Goal: Information Seeking & Learning: Learn about a topic

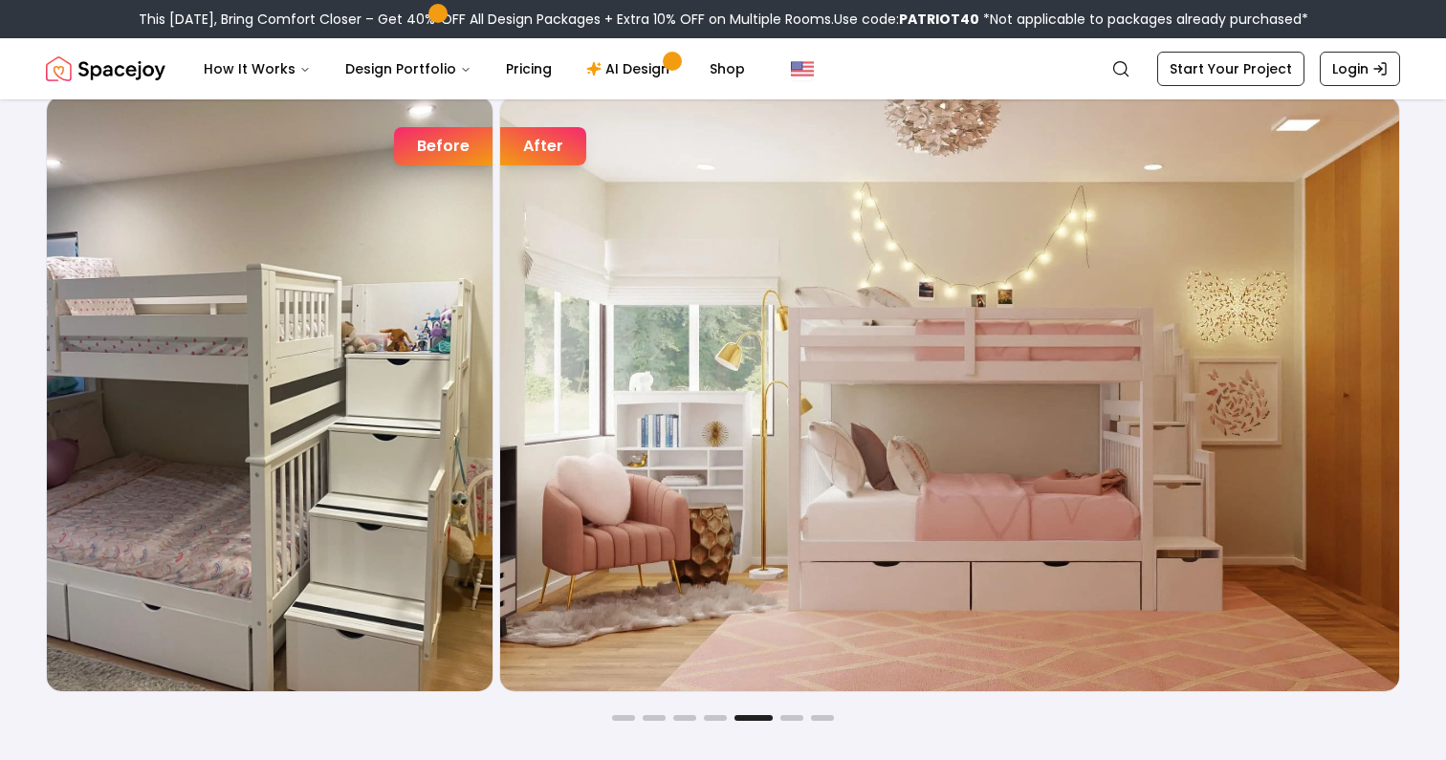
scroll to position [3158, 0]
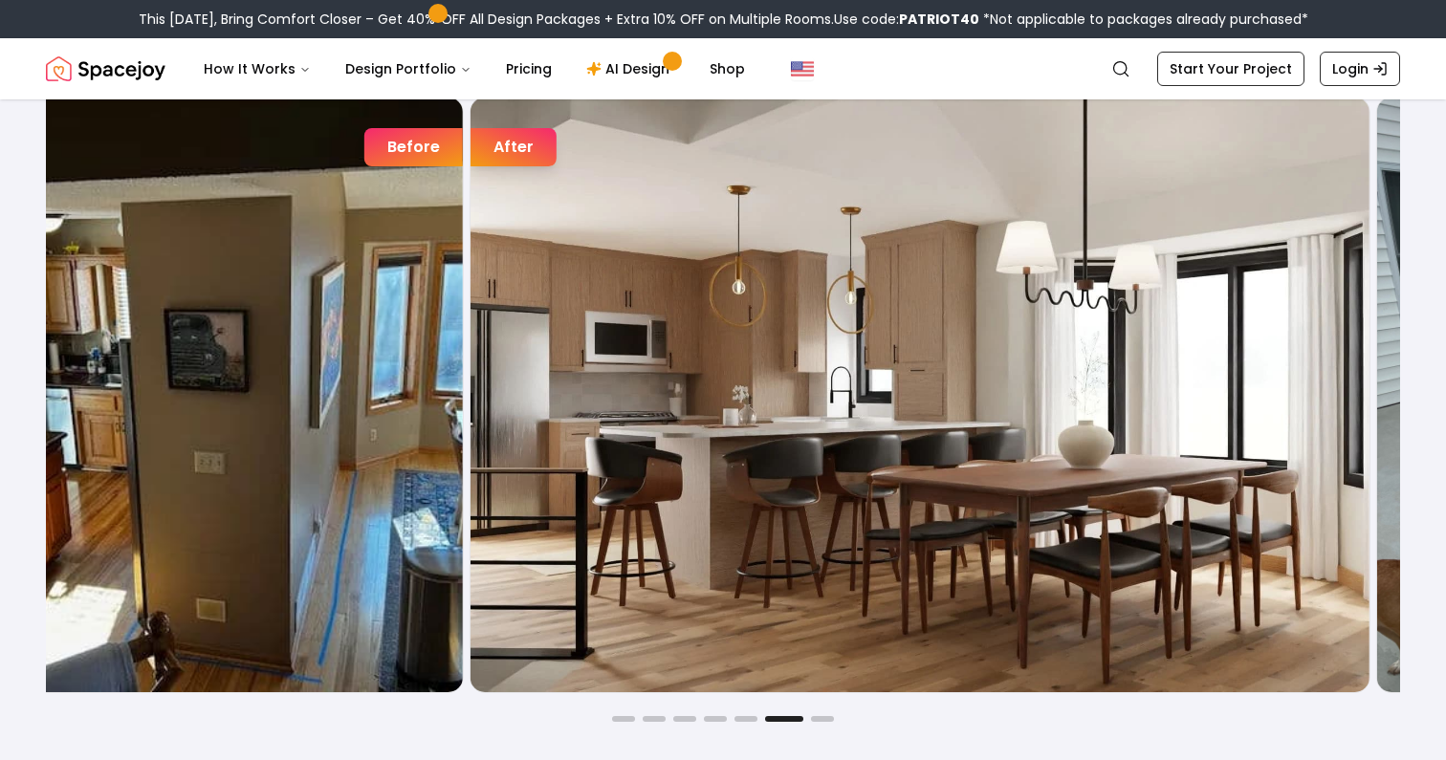
click at [478, 396] on img "6 / 7" at bounding box center [920, 395] width 899 height 595
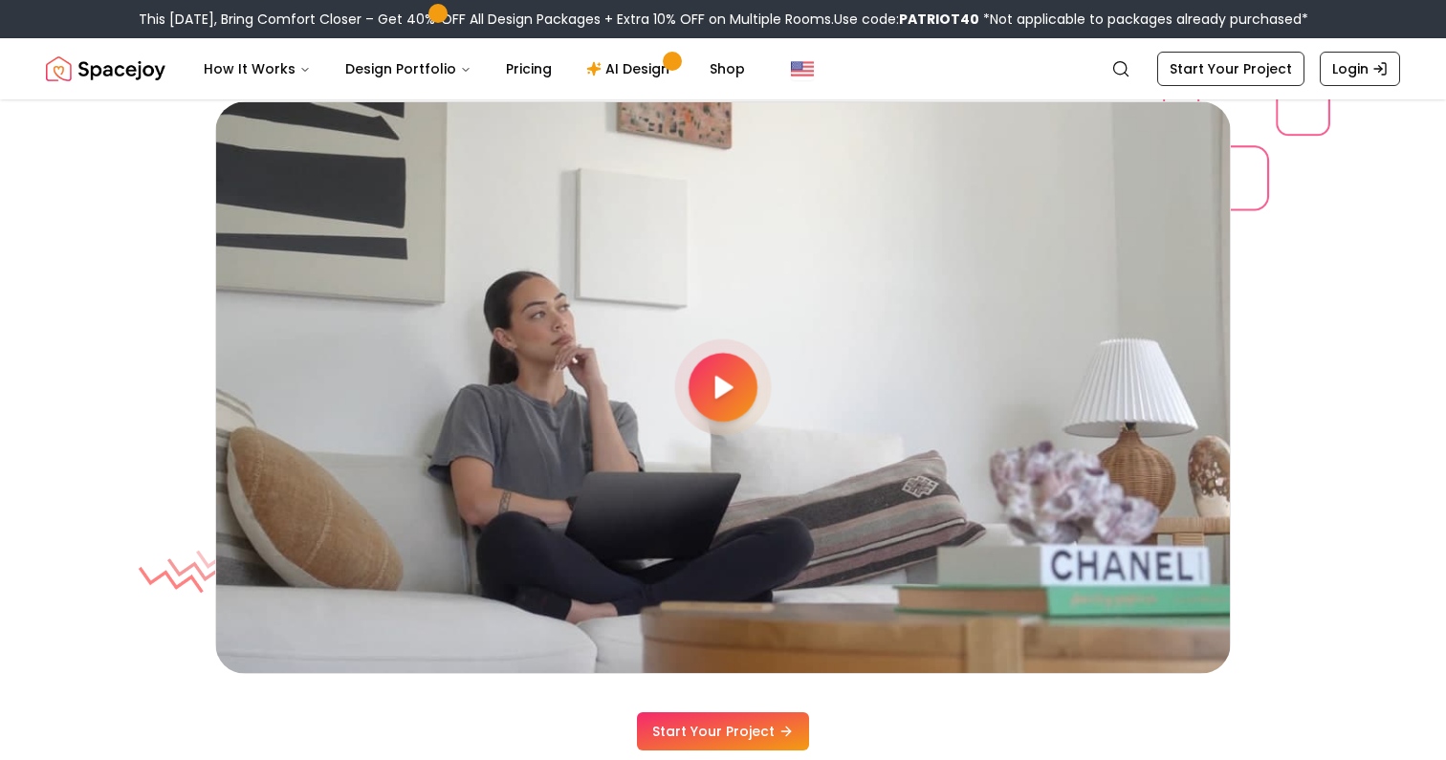
scroll to position [5090, 0]
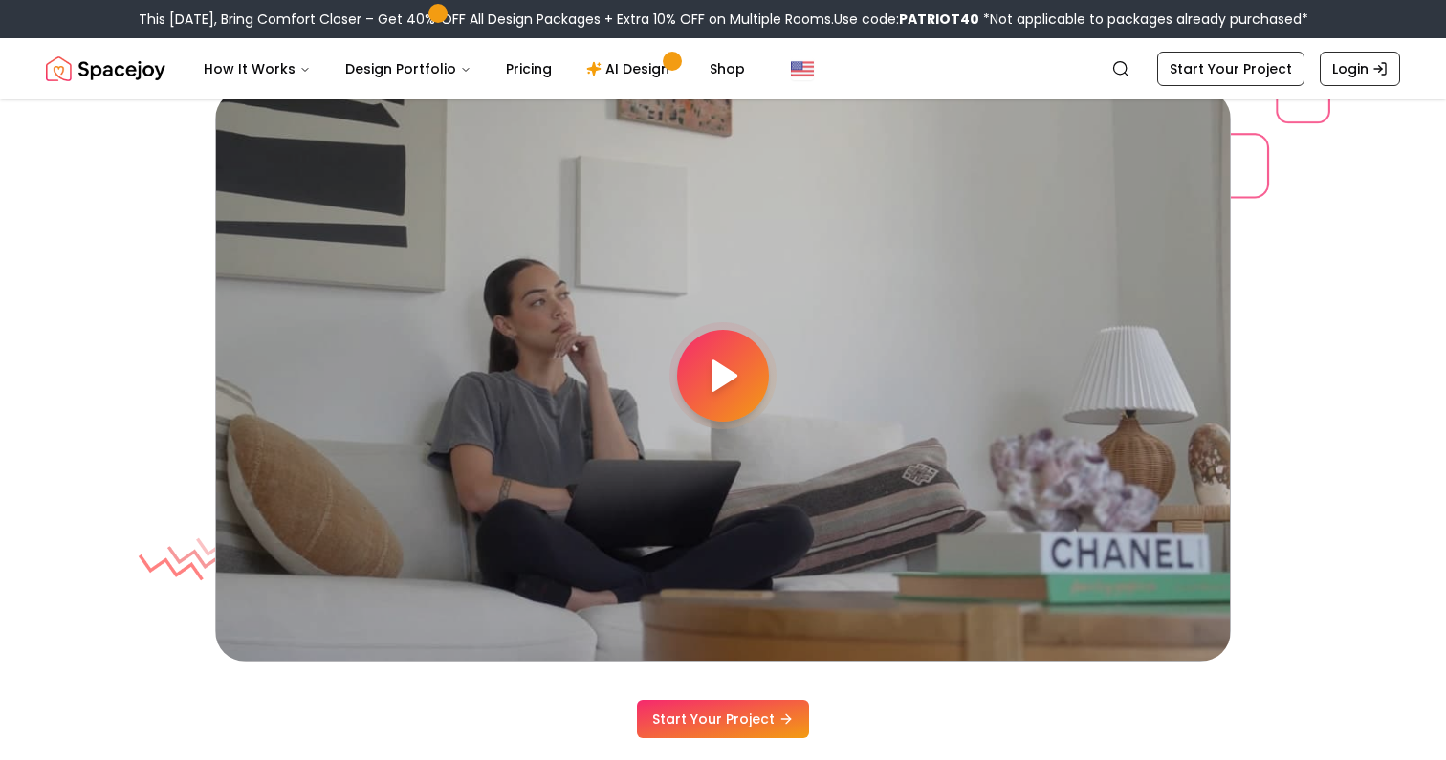
click at [742, 372] on div at bounding box center [723, 376] width 92 height 92
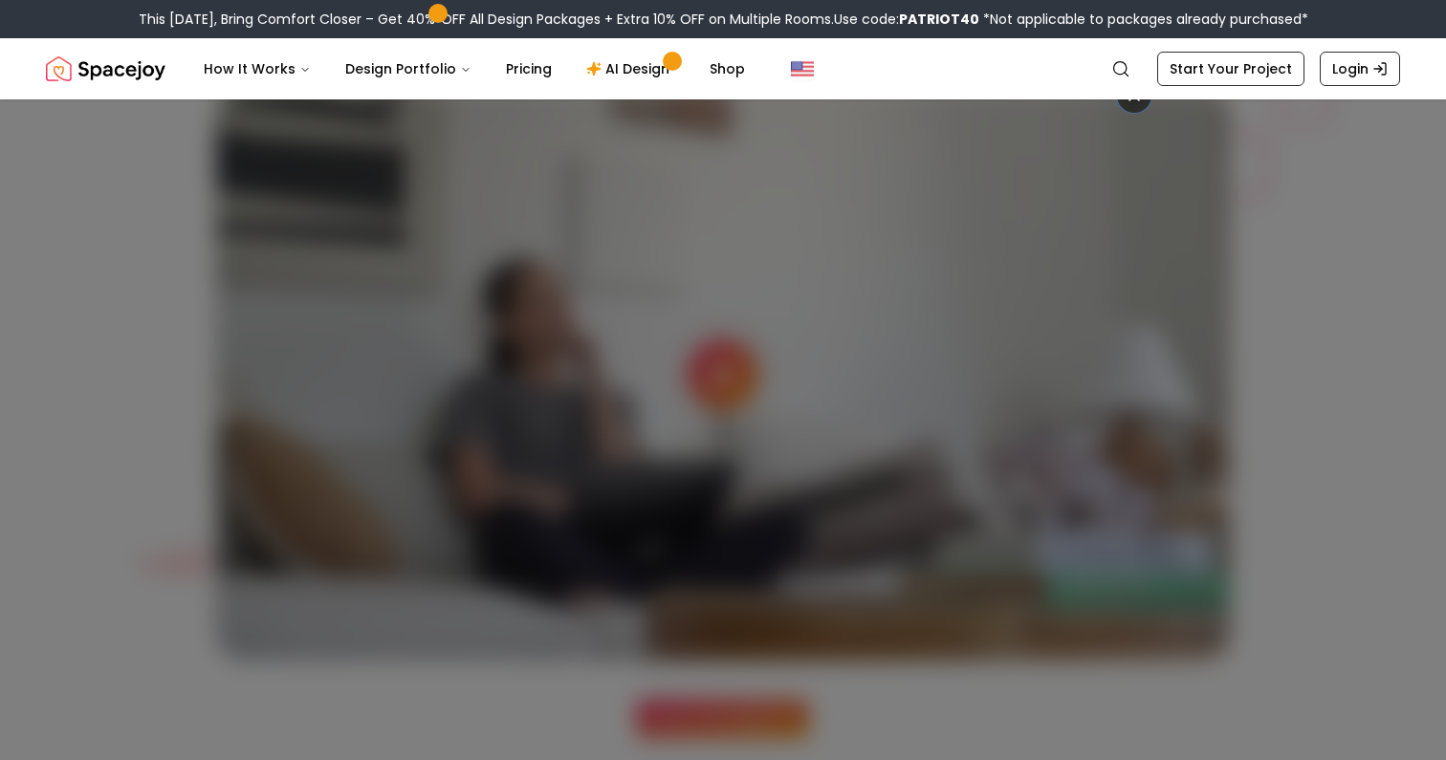
click at [1279, 272] on div at bounding box center [723, 380] width 1446 height 760
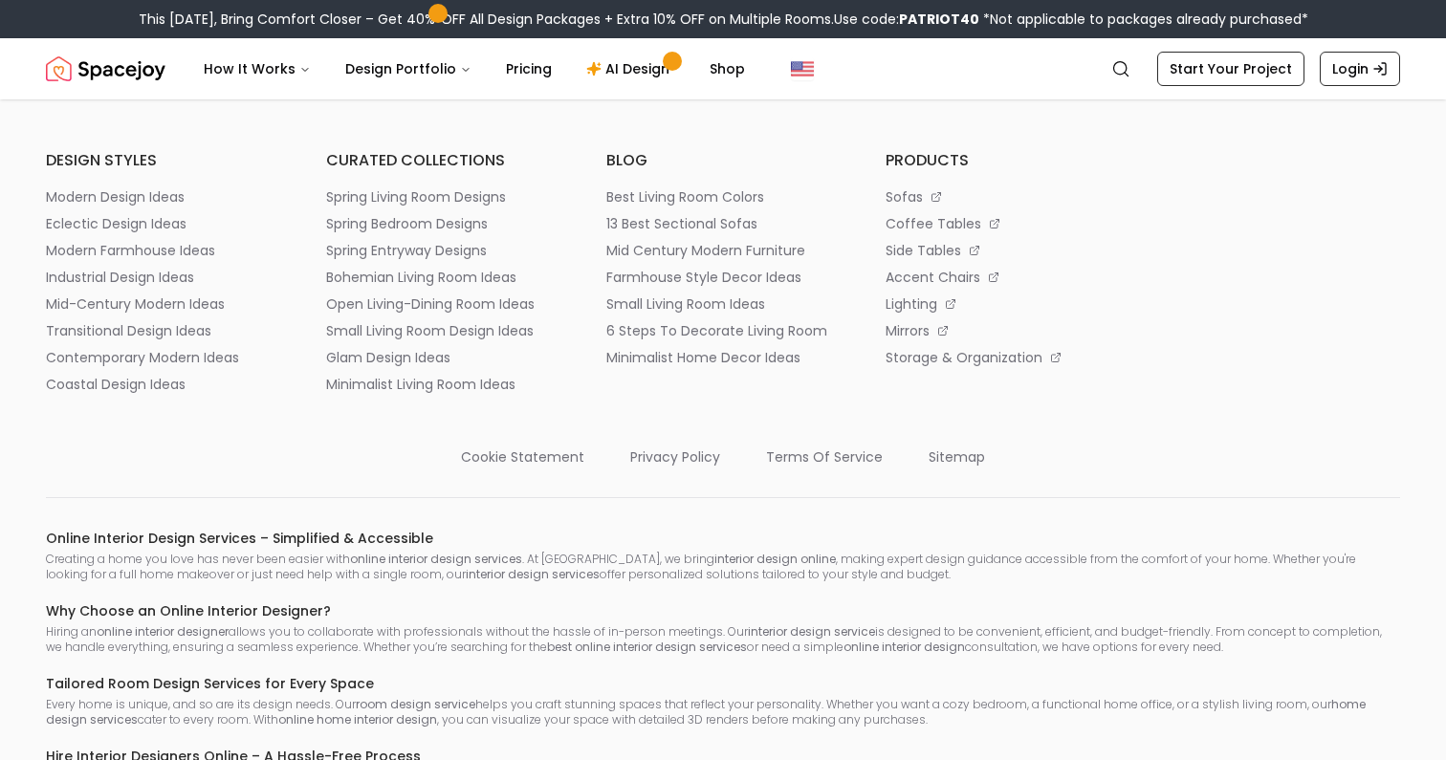
scroll to position [10355, 0]
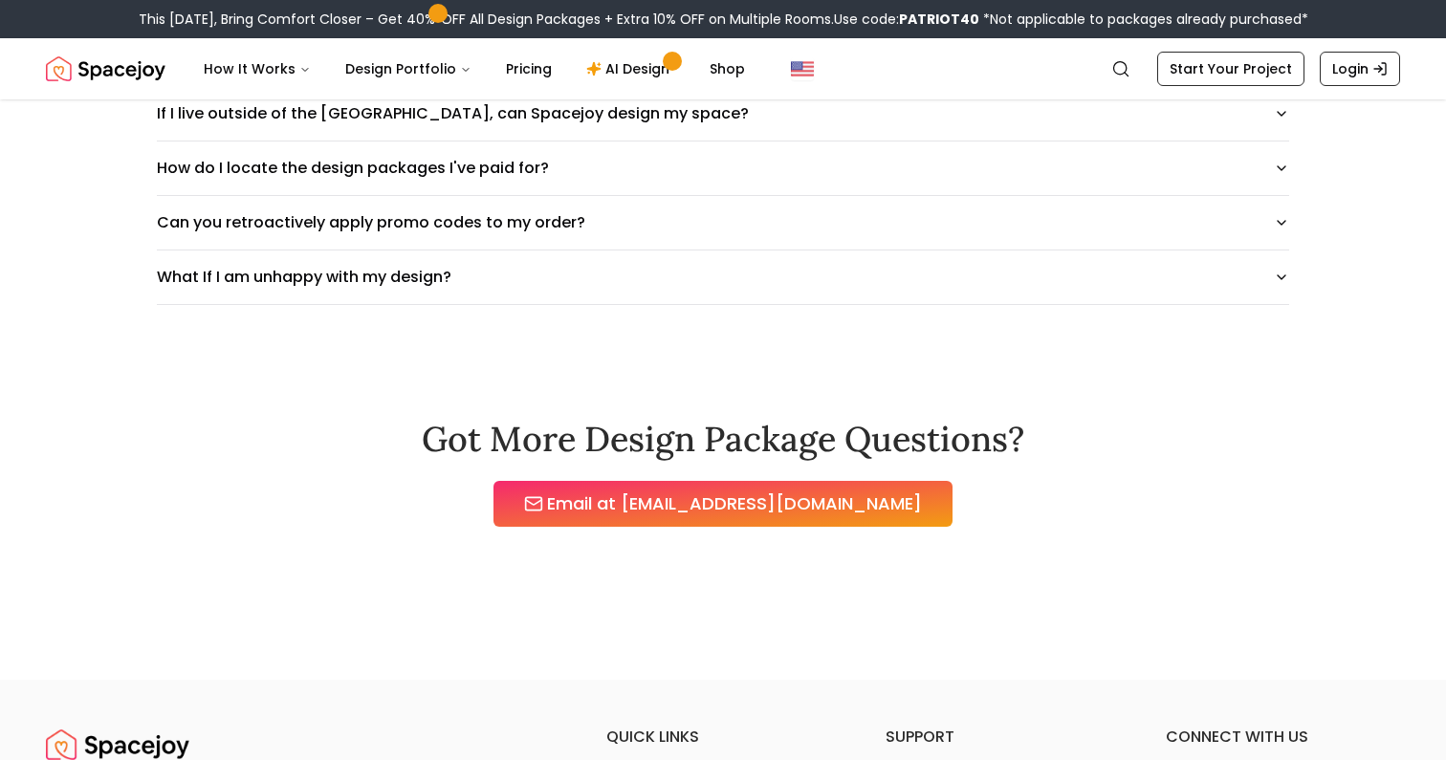
scroll to position [1484, 0]
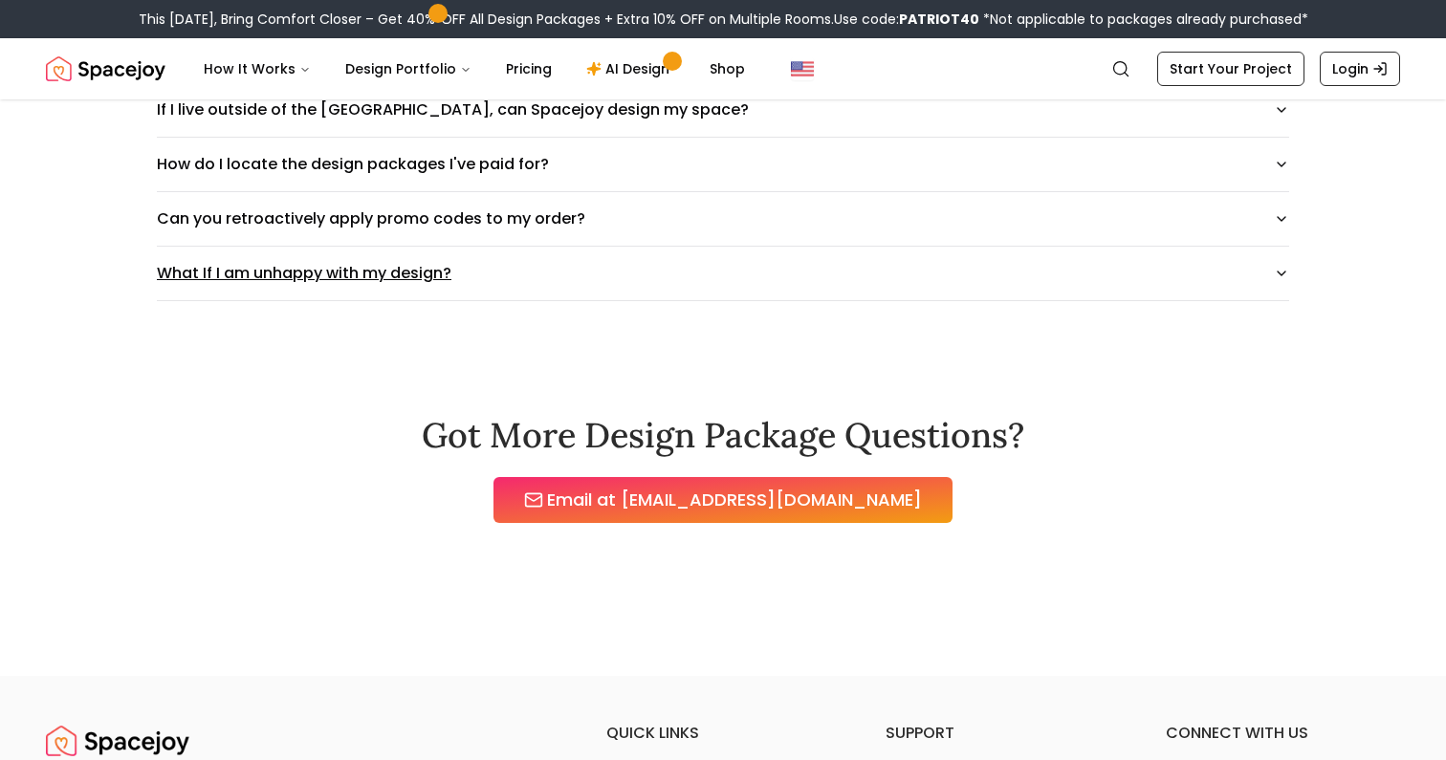
click at [705, 276] on button "What If I am unhappy with my design?" at bounding box center [723, 274] width 1132 height 54
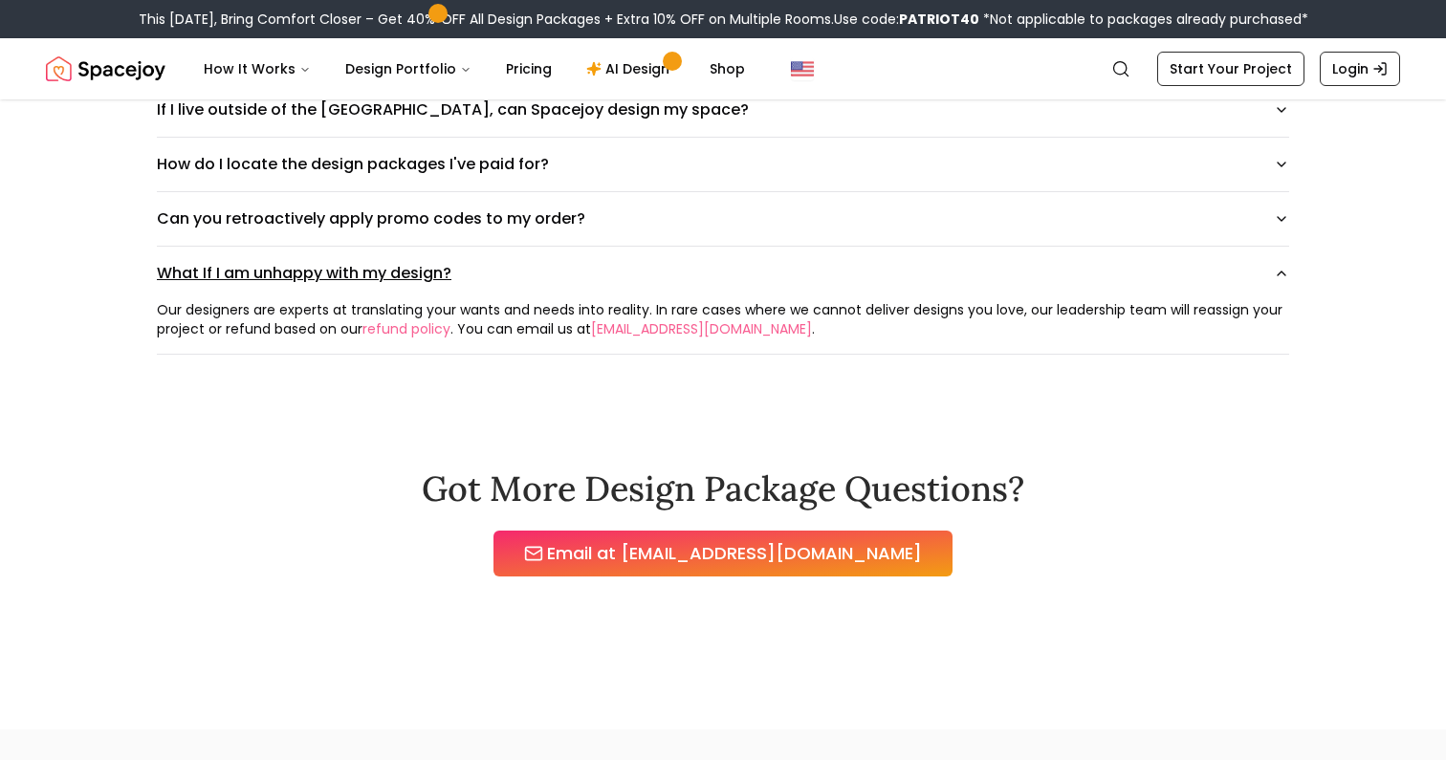
click at [687, 278] on button "What If I am unhappy with my design?" at bounding box center [723, 274] width 1132 height 54
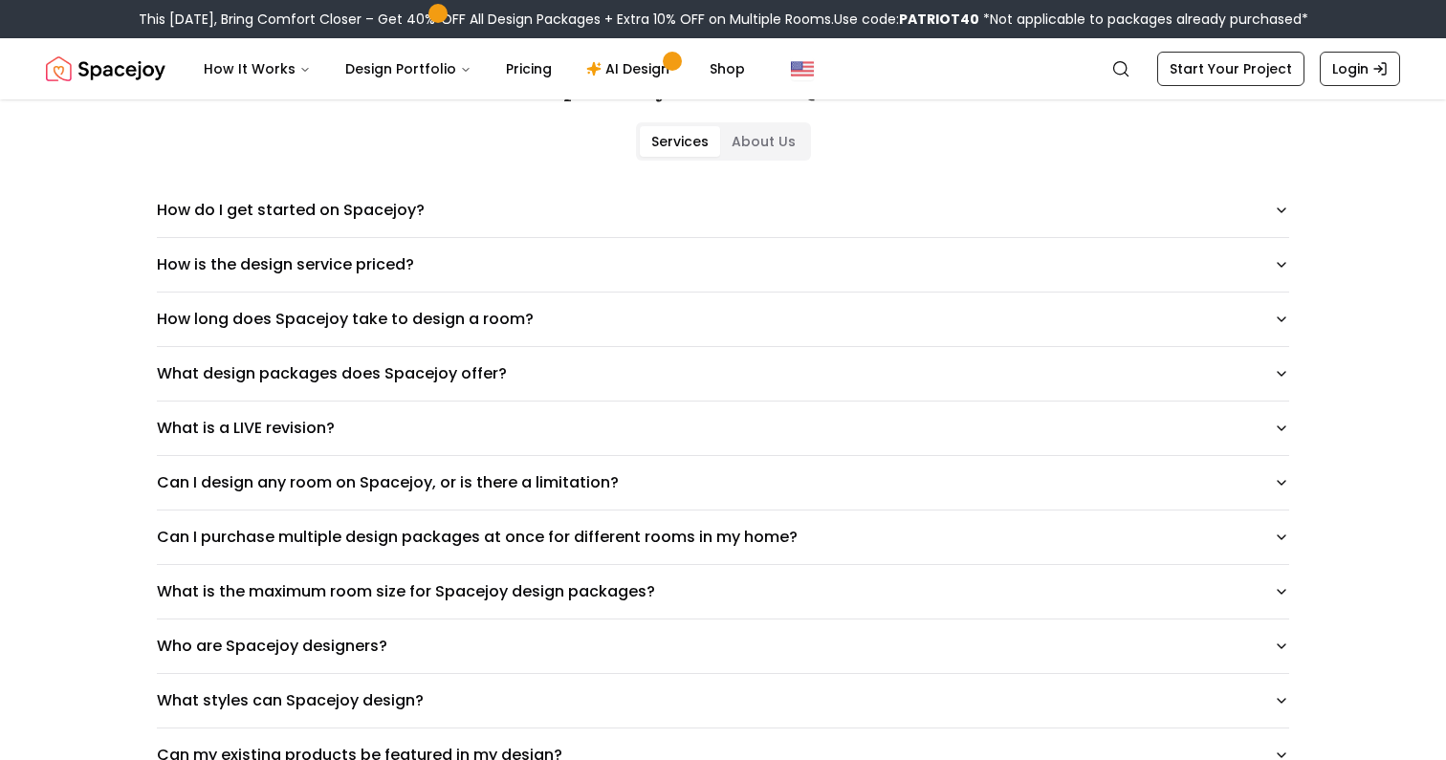
scroll to position [147, 0]
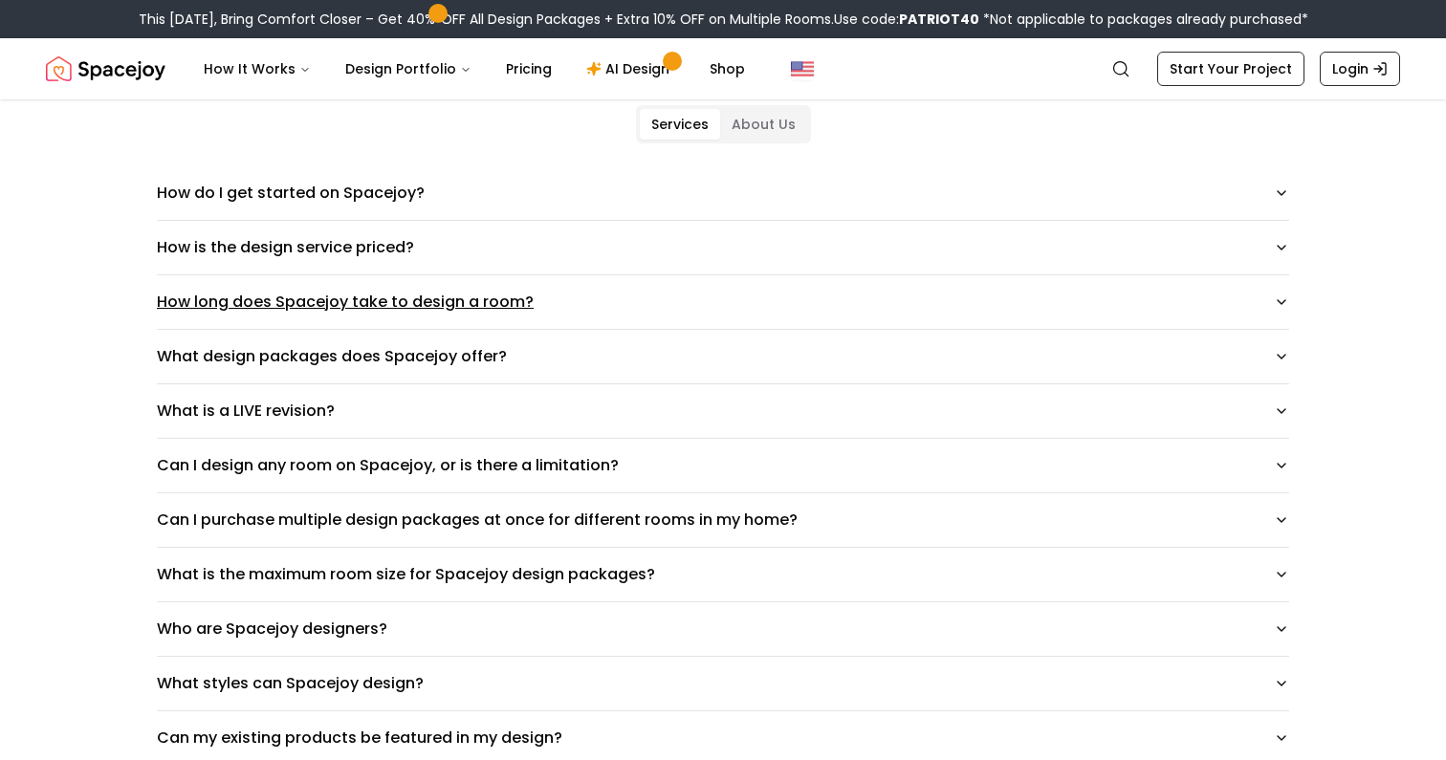
click at [672, 307] on button "How long does Spacejoy take to design a room?" at bounding box center [723, 302] width 1132 height 54
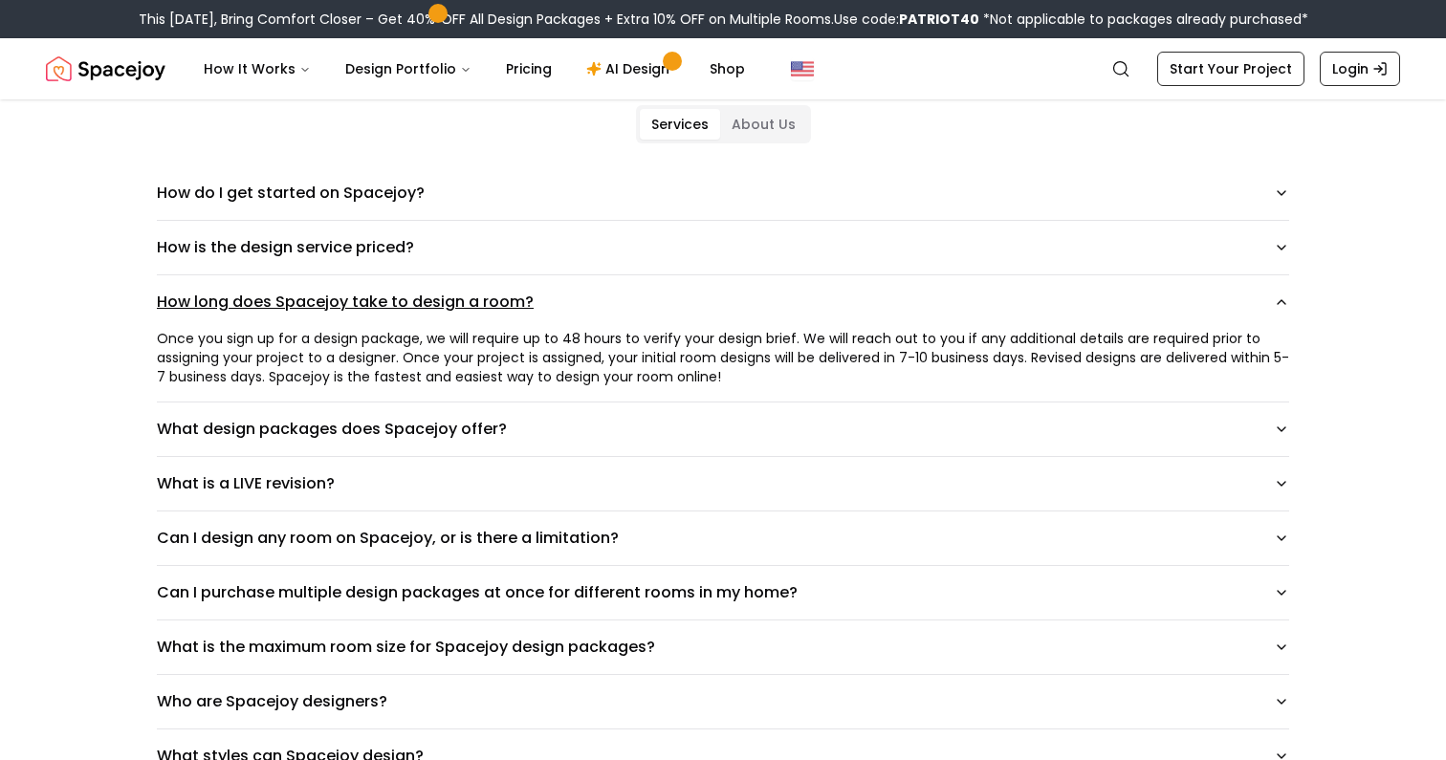
click at [677, 291] on button "How long does Spacejoy take to design a room?" at bounding box center [723, 302] width 1132 height 54
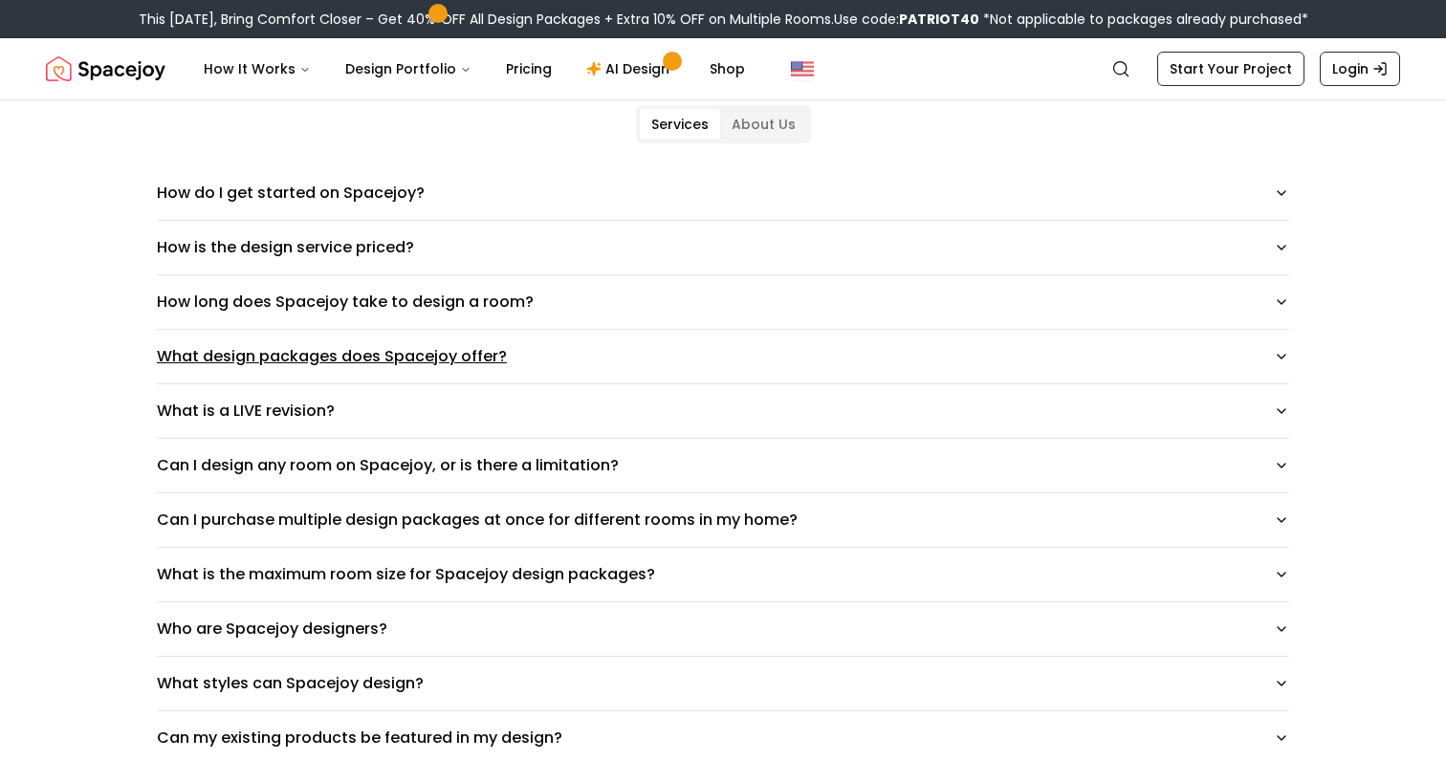
click at [632, 357] on button "What design packages does Spacejoy offer?" at bounding box center [723, 357] width 1132 height 54
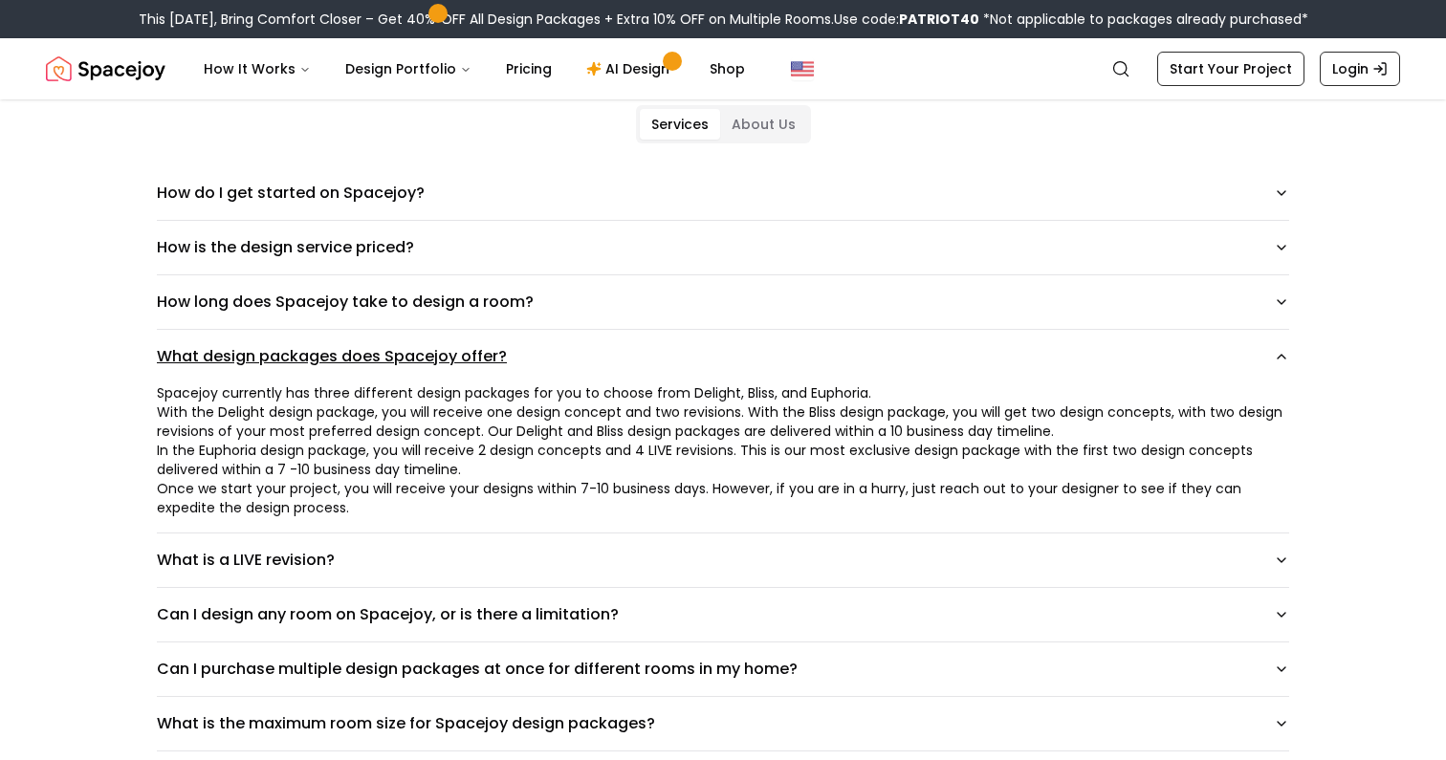
click at [632, 357] on button "What design packages does Spacejoy offer?" at bounding box center [723, 357] width 1132 height 54
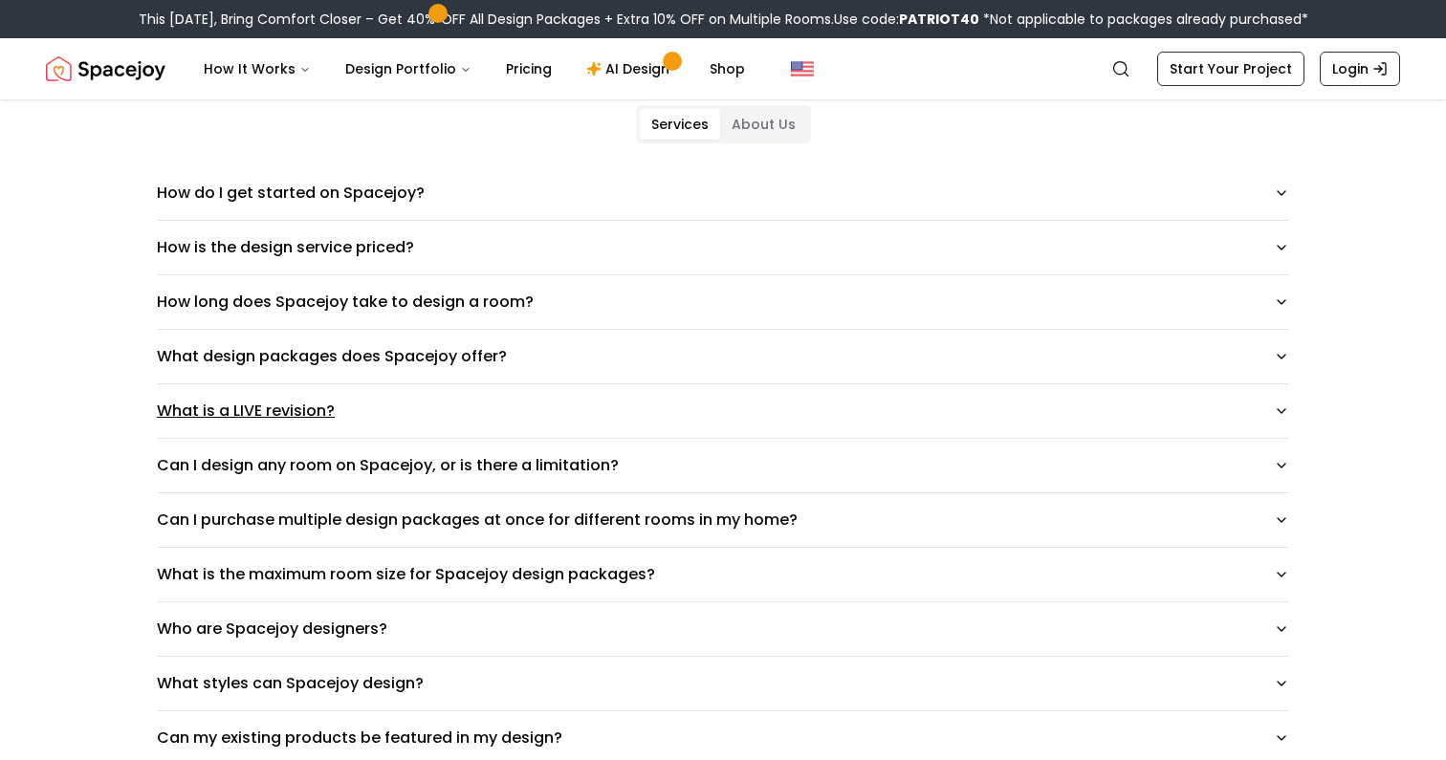
click at [613, 405] on button "What is a LIVE revision?" at bounding box center [723, 411] width 1132 height 54
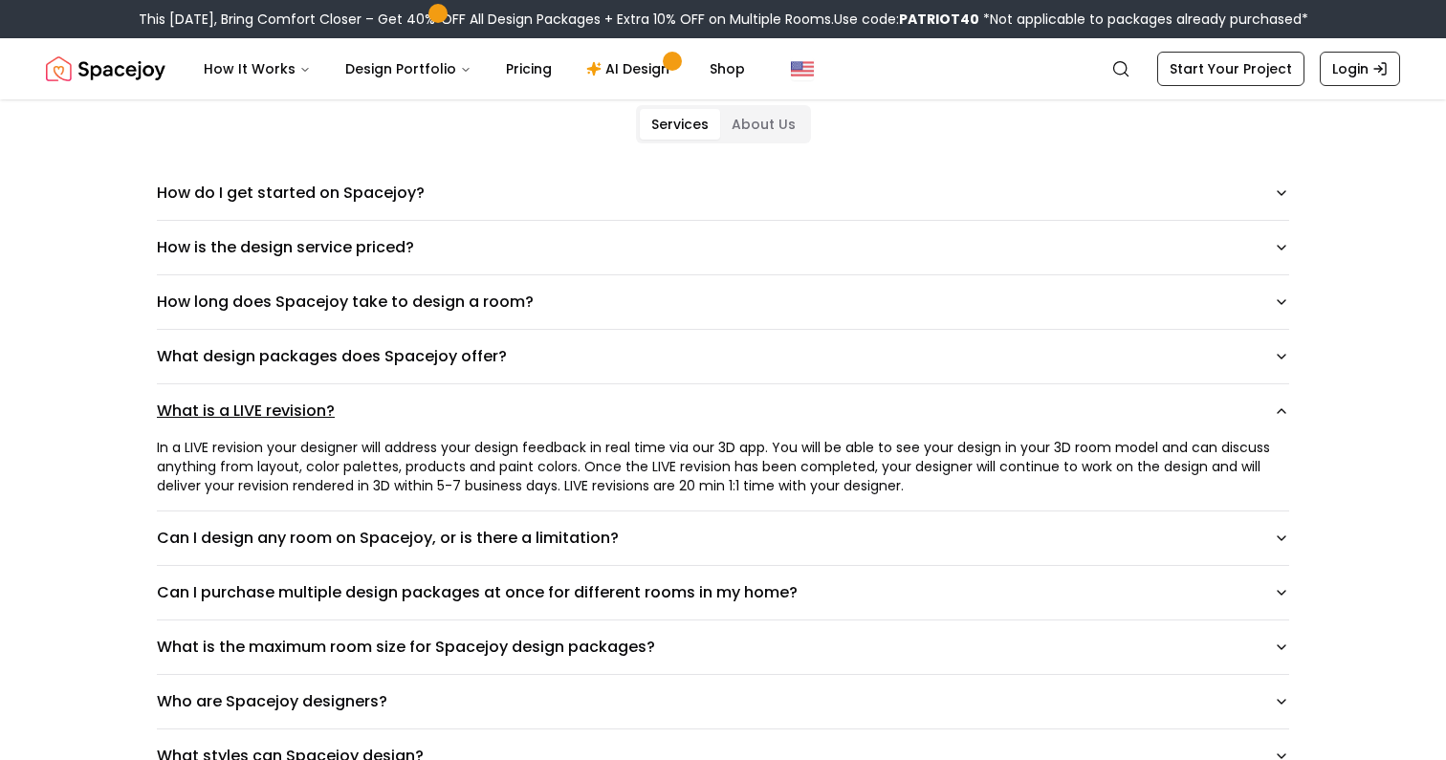
click at [599, 403] on button "What is a LIVE revision?" at bounding box center [723, 411] width 1132 height 54
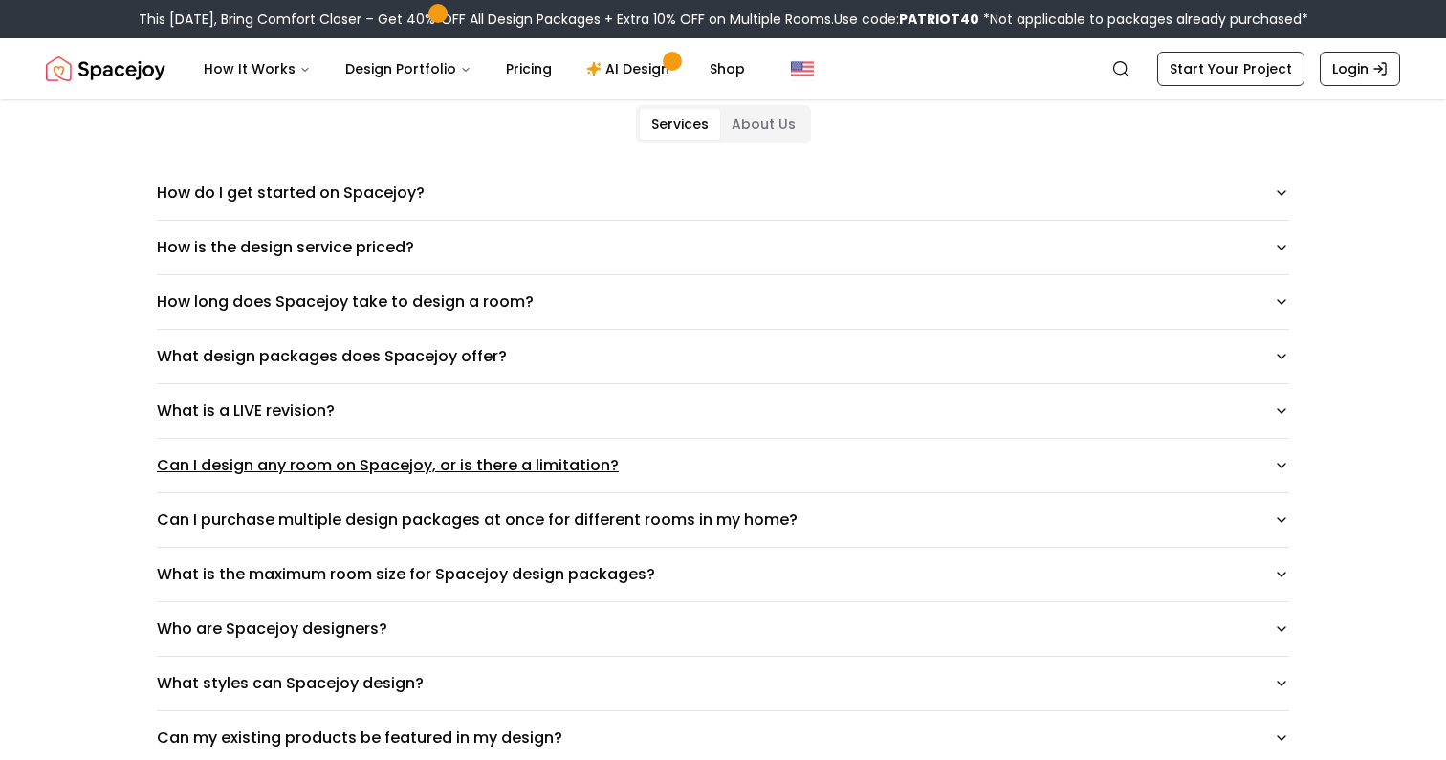
click at [733, 461] on button "Can I design any room on Spacejoy, or is there a limitation?" at bounding box center [723, 466] width 1132 height 54
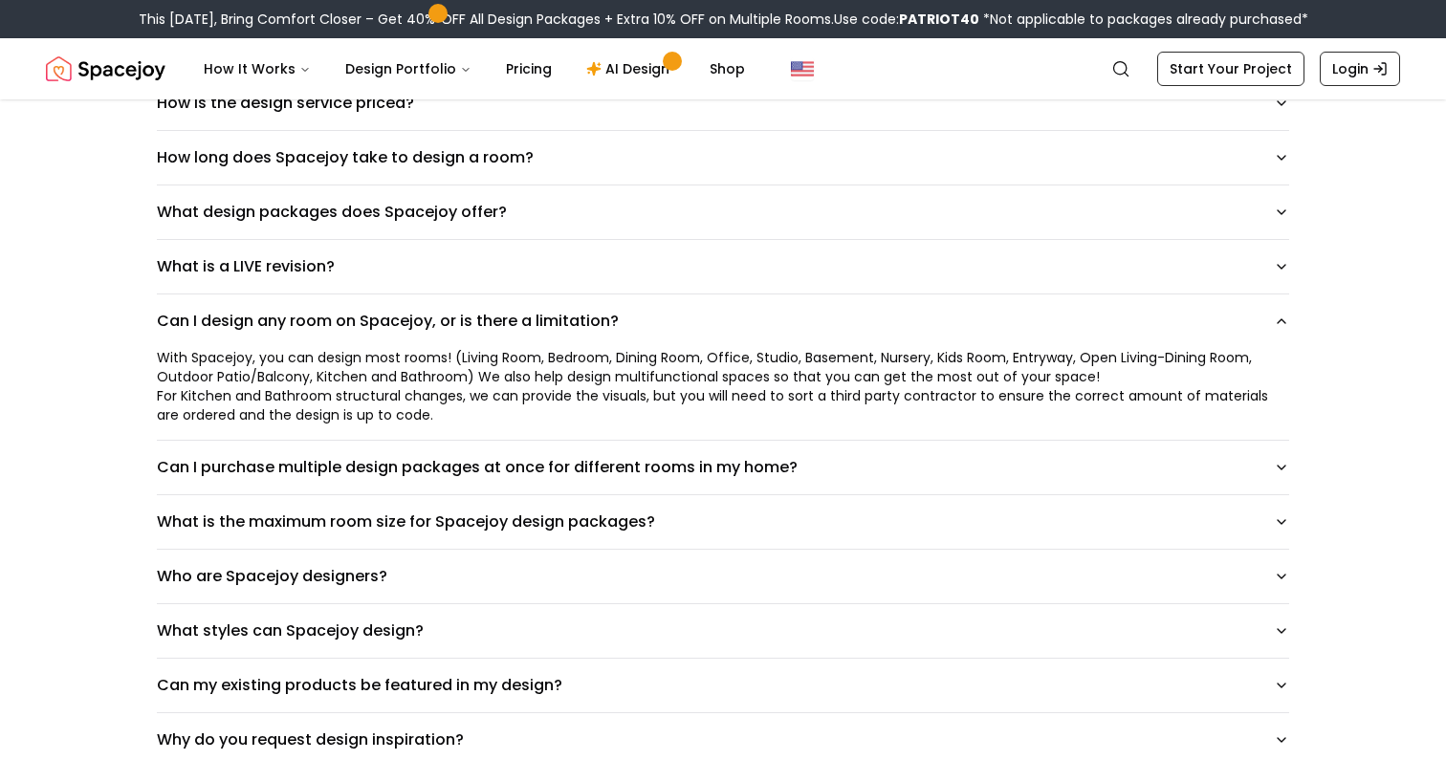
scroll to position [305, 0]
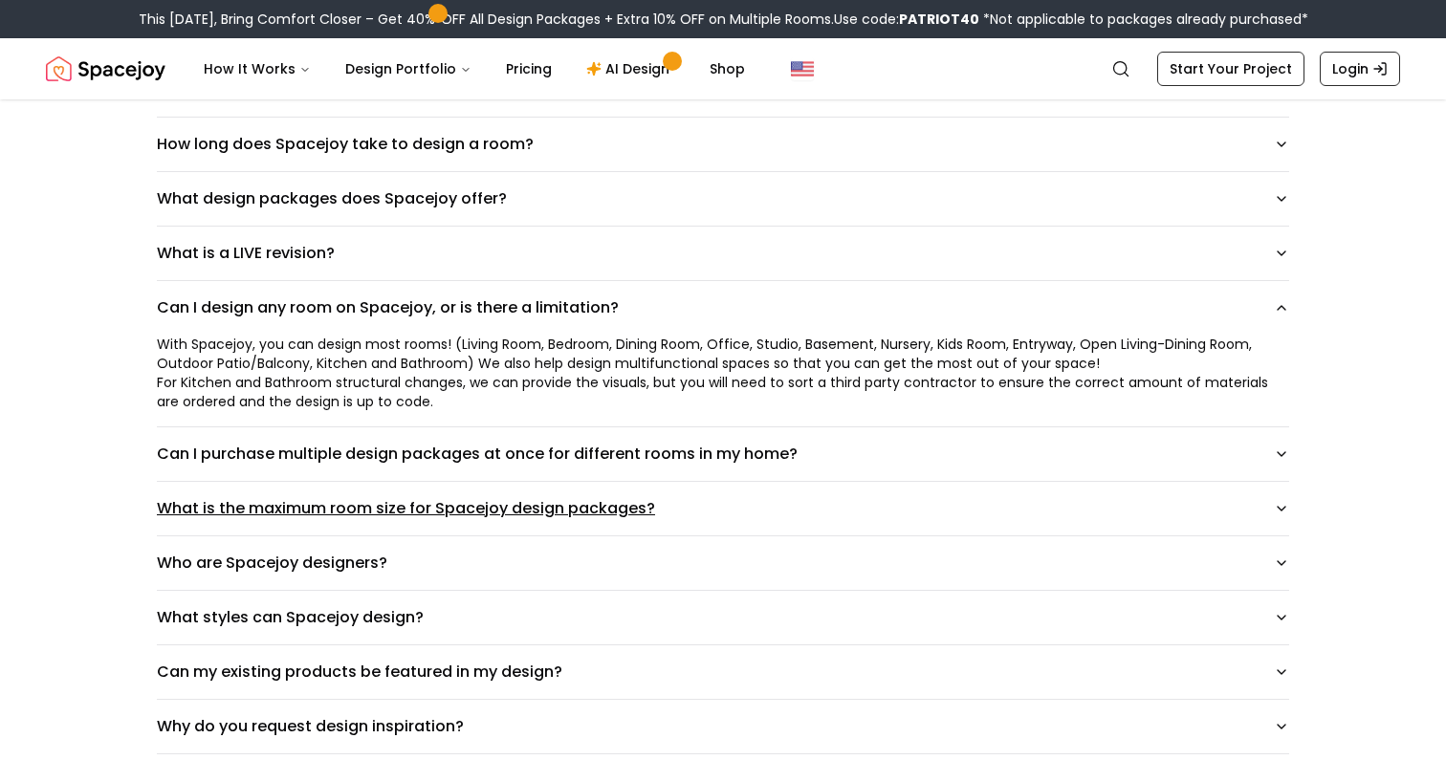
click at [717, 514] on button "What is the maximum room size for Spacejoy design packages?" at bounding box center [723, 509] width 1132 height 54
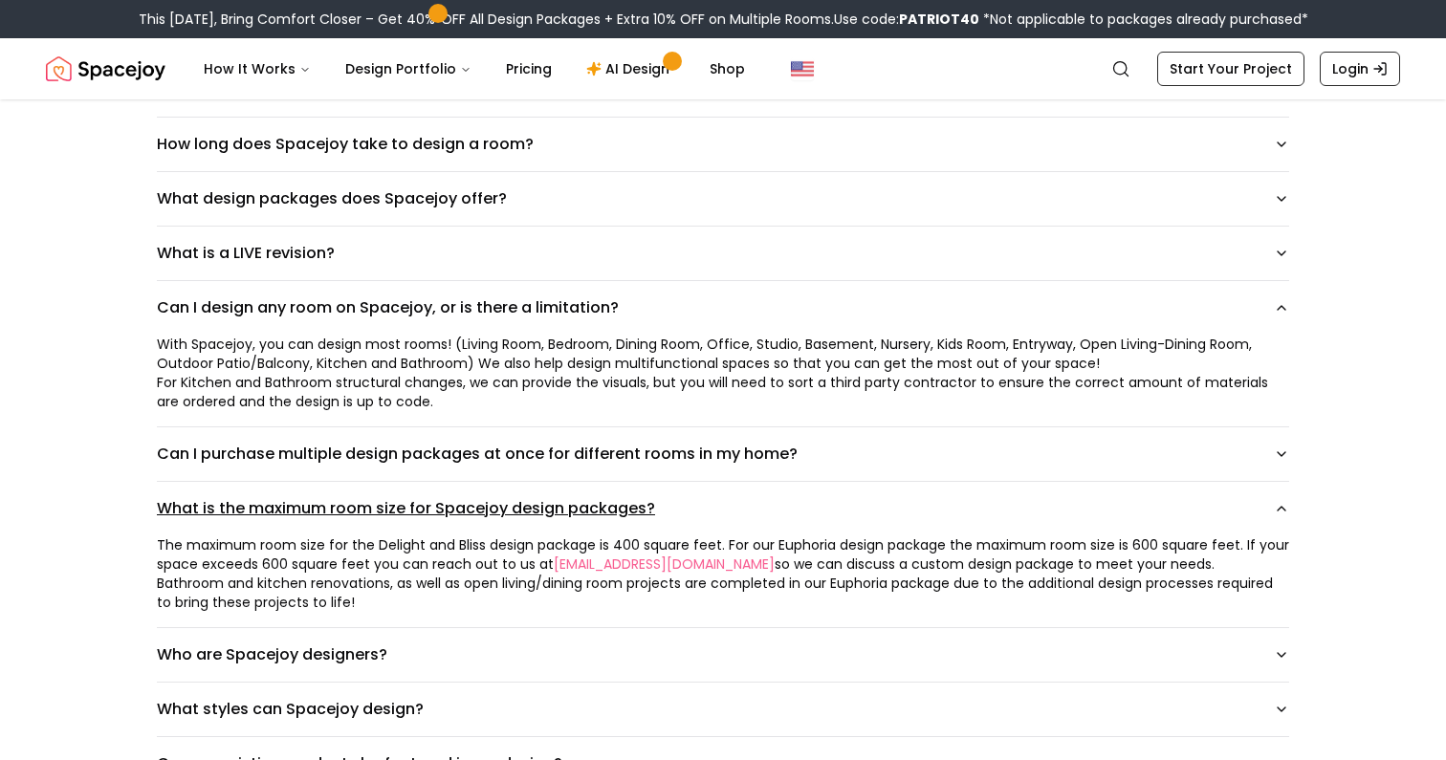
click at [717, 514] on button "What is the maximum room size for Spacejoy design packages?" at bounding box center [723, 509] width 1132 height 54
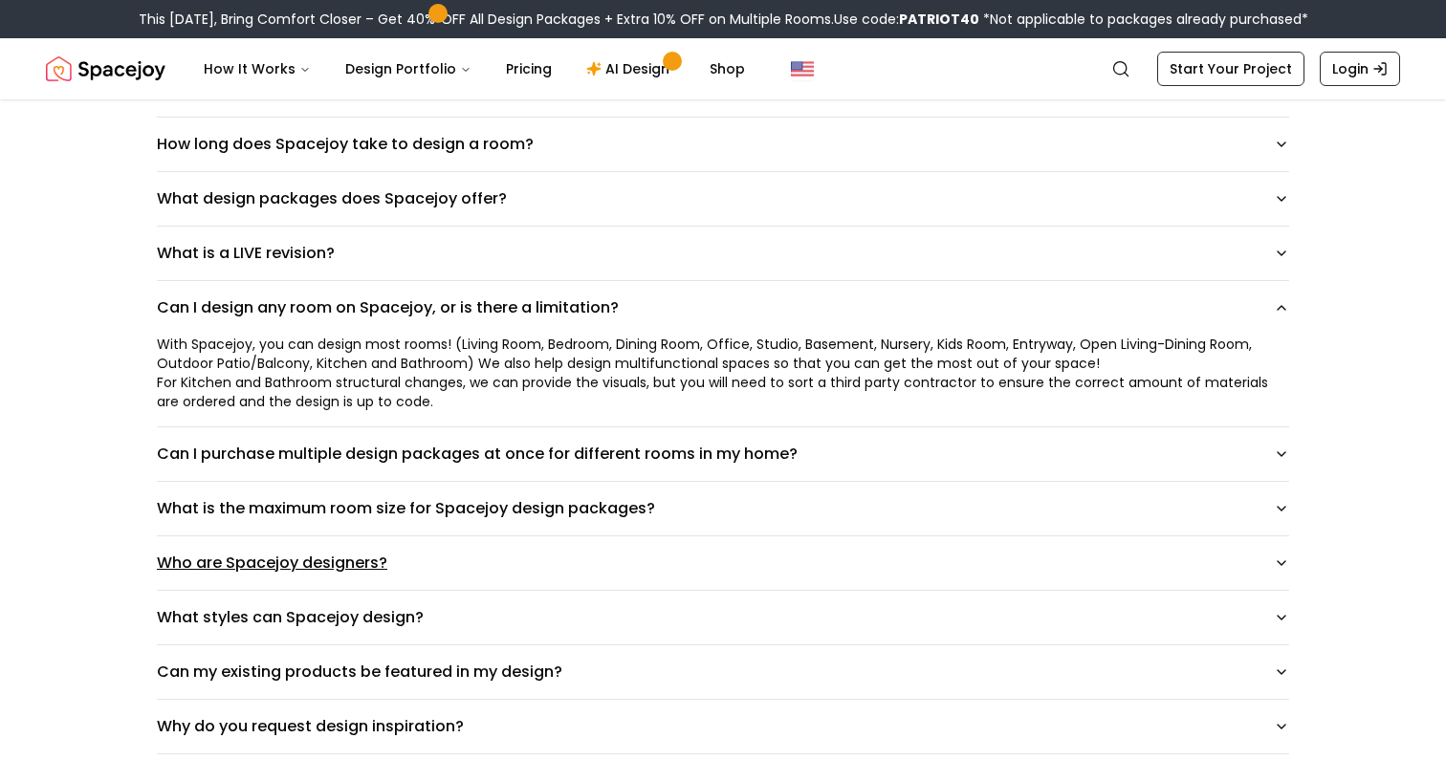
click at [488, 568] on button "Who are Spacejoy designers?" at bounding box center [723, 563] width 1132 height 54
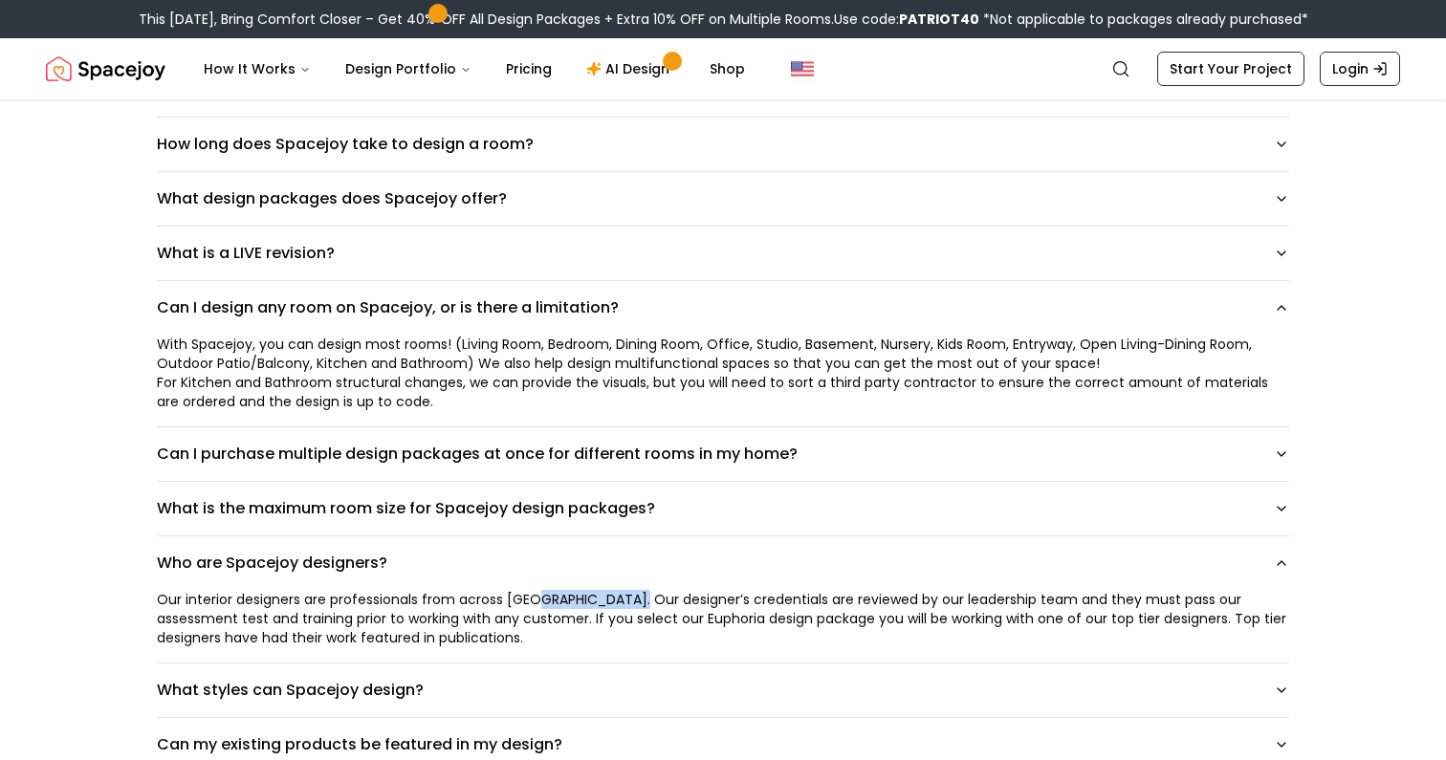
drag, startPoint x: 535, startPoint y: 598, endPoint x: 624, endPoint y: 598, distance: 88.9
type textarea "**********"
click at [624, 598] on div "Our interior designers are professionals from across [GEOGRAPHIC_DATA]. Our des…" at bounding box center [723, 618] width 1132 height 57
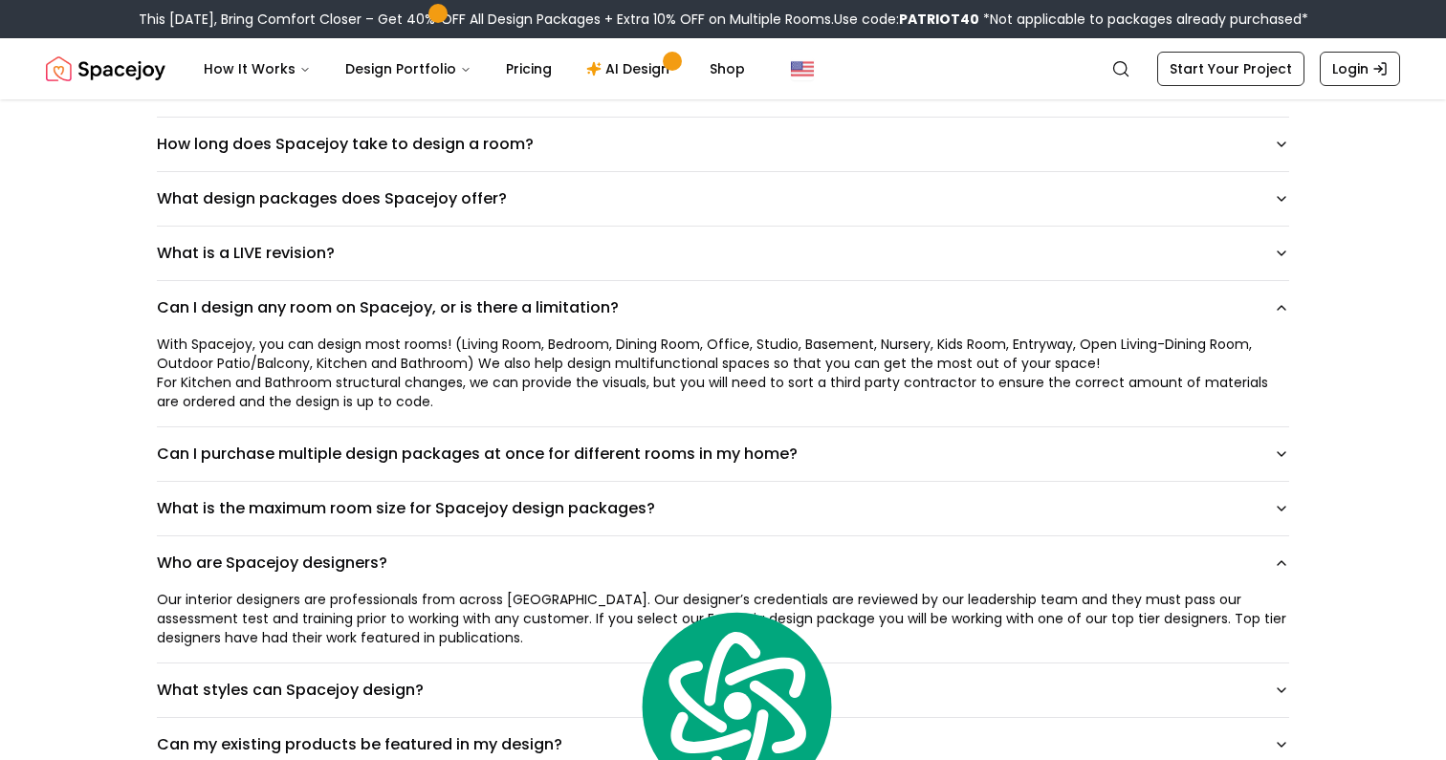
click at [698, 591] on div "Our interior designers are professionals from across [GEOGRAPHIC_DATA]. Our des…" at bounding box center [723, 618] width 1132 height 57
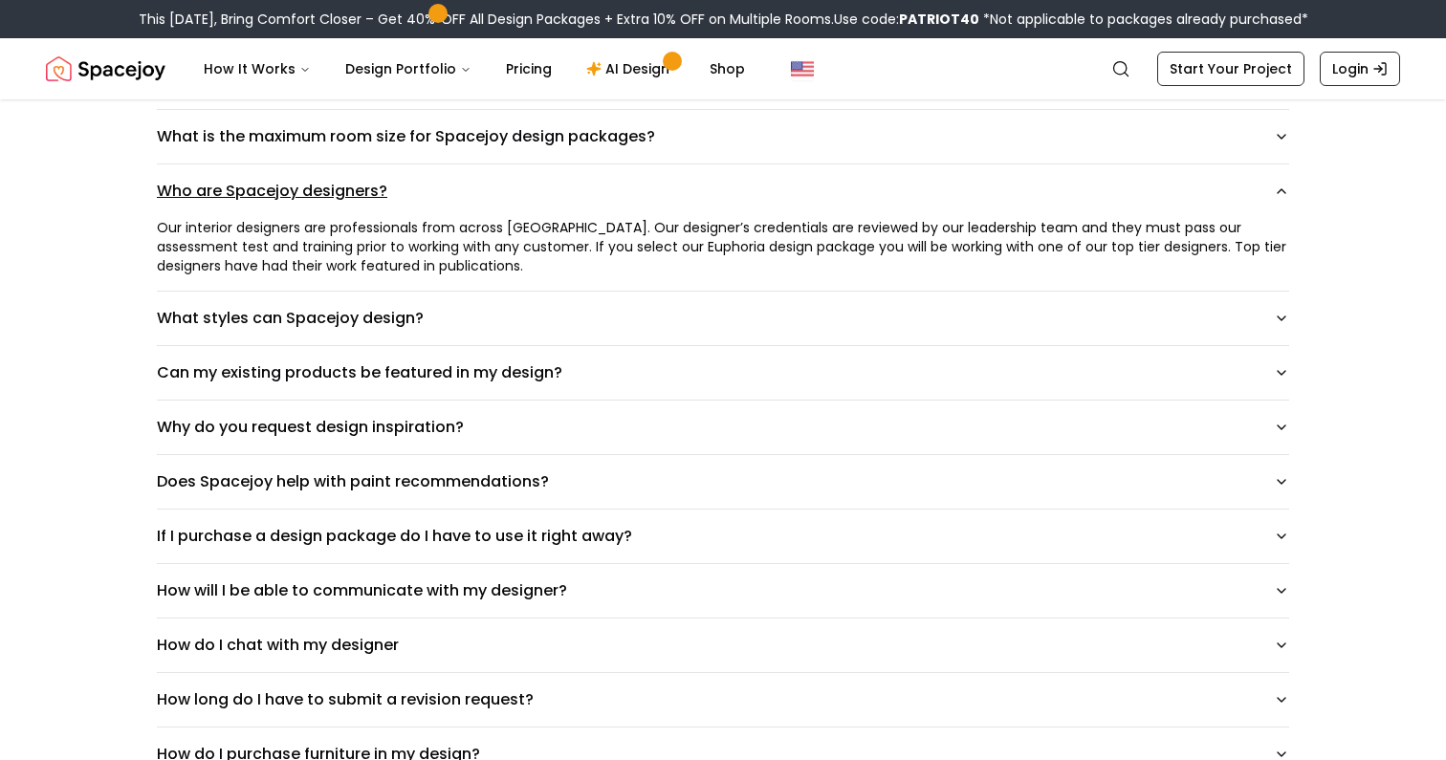
scroll to position [679, 0]
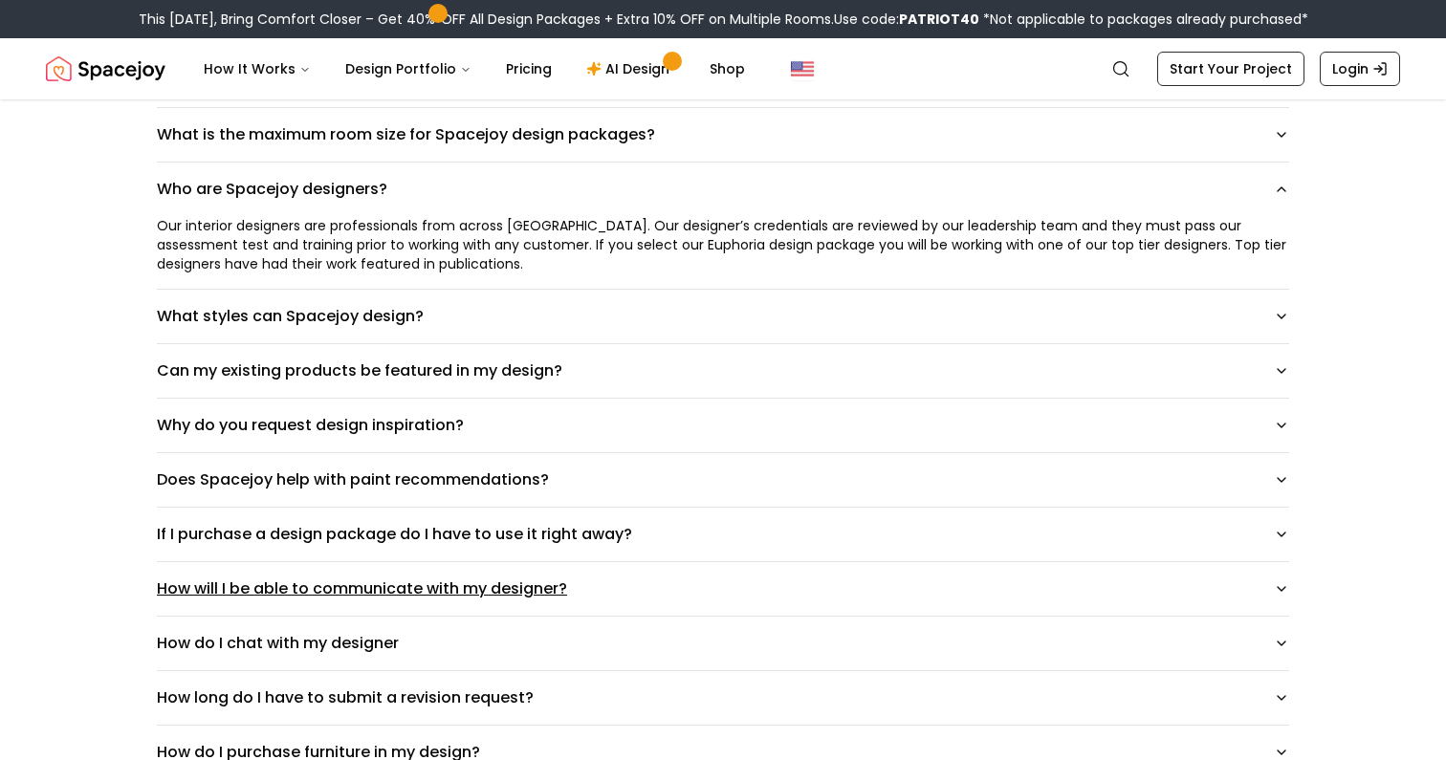
click at [798, 596] on button "How will I be able to communicate with my designer?" at bounding box center [723, 589] width 1132 height 54
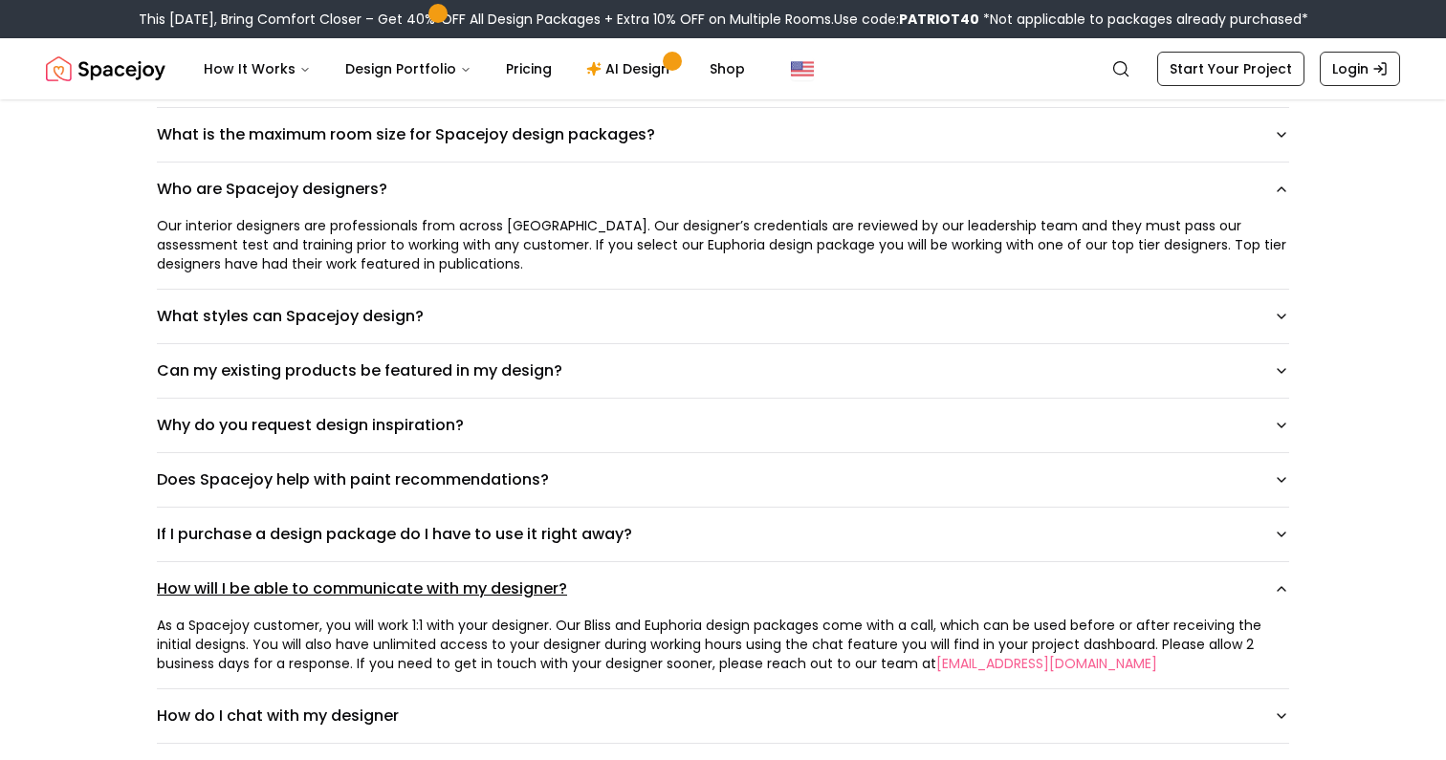
click at [792, 588] on button "How will I be able to communicate with my designer?" at bounding box center [723, 589] width 1132 height 54
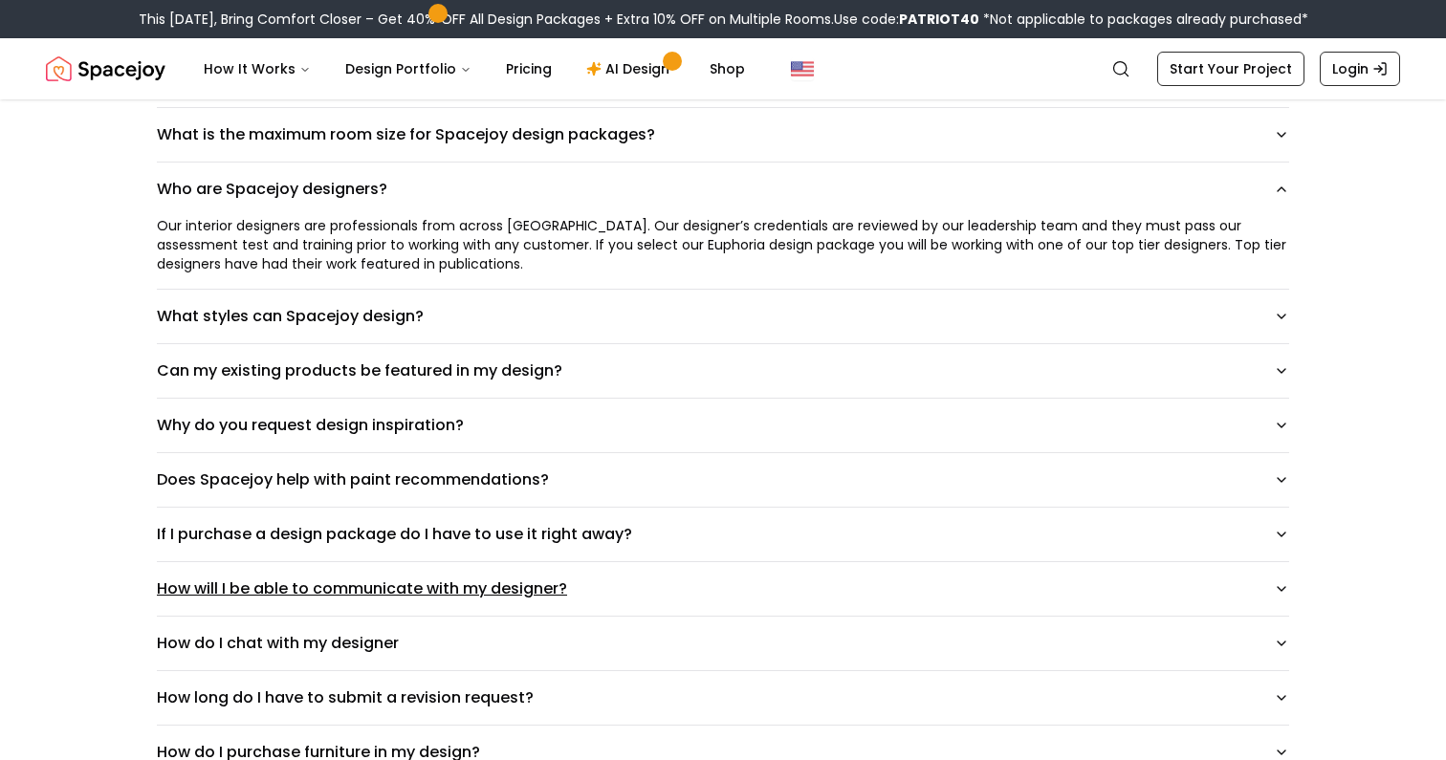
click at [792, 588] on button "How will I be able to communicate with my designer?" at bounding box center [723, 589] width 1132 height 54
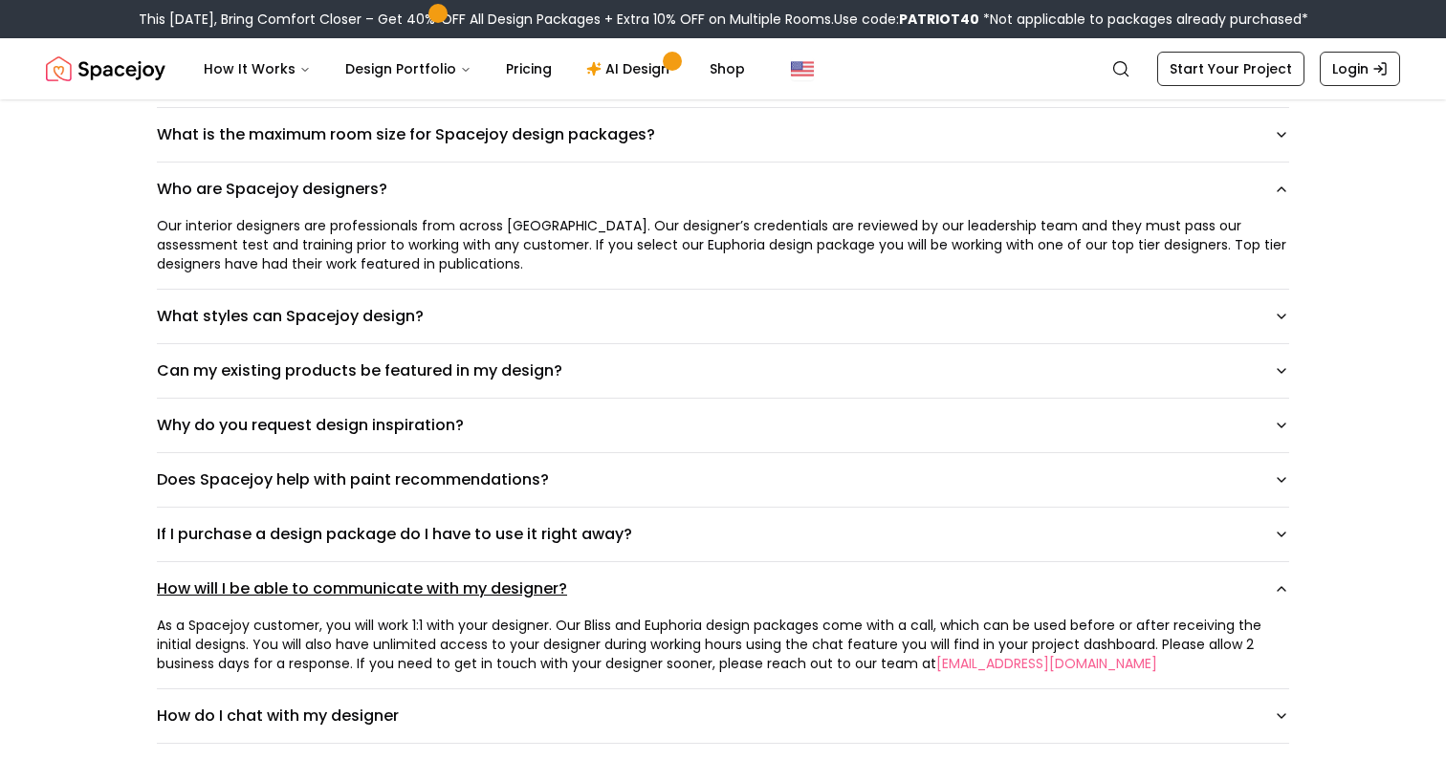
click at [798, 586] on button "How will I be able to communicate with my designer?" at bounding box center [723, 589] width 1132 height 54
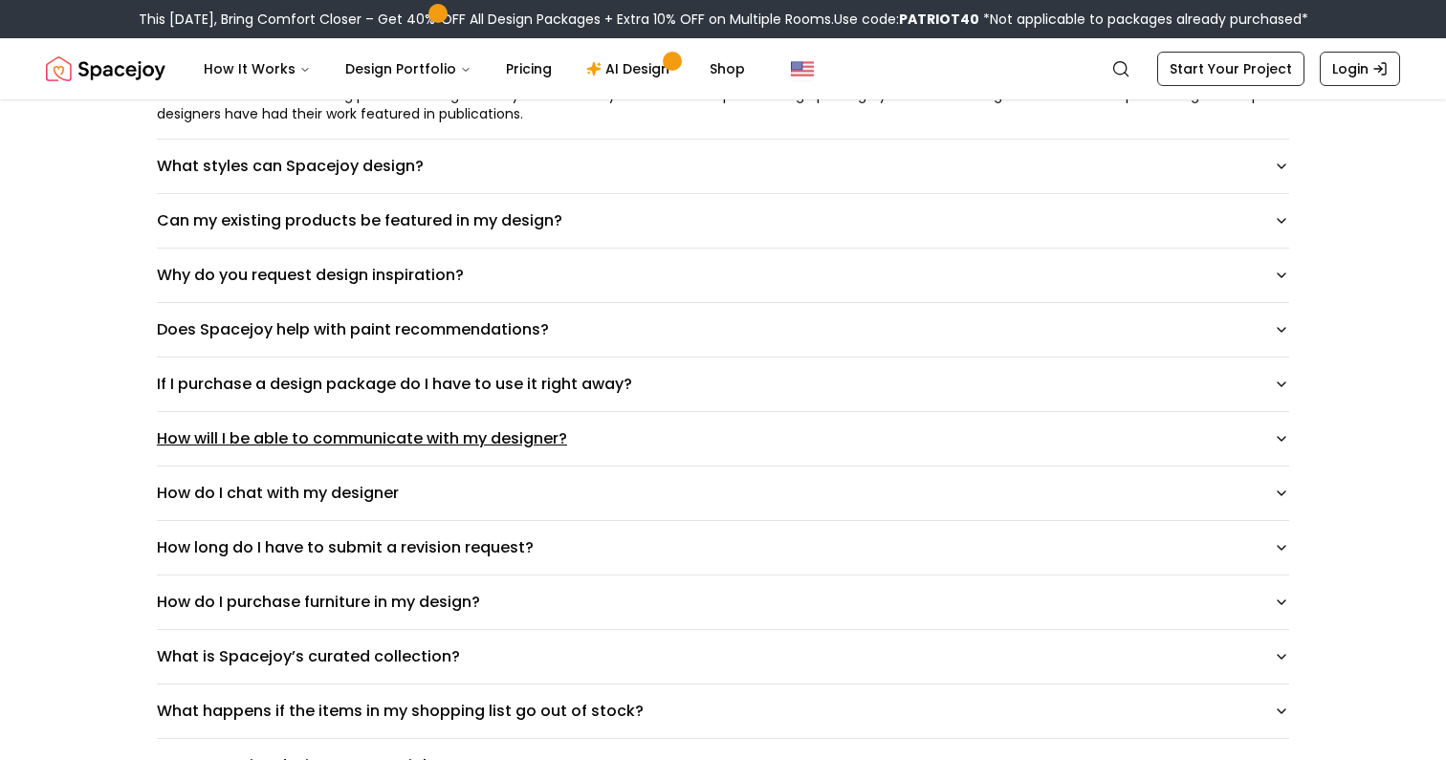
scroll to position [849, 0]
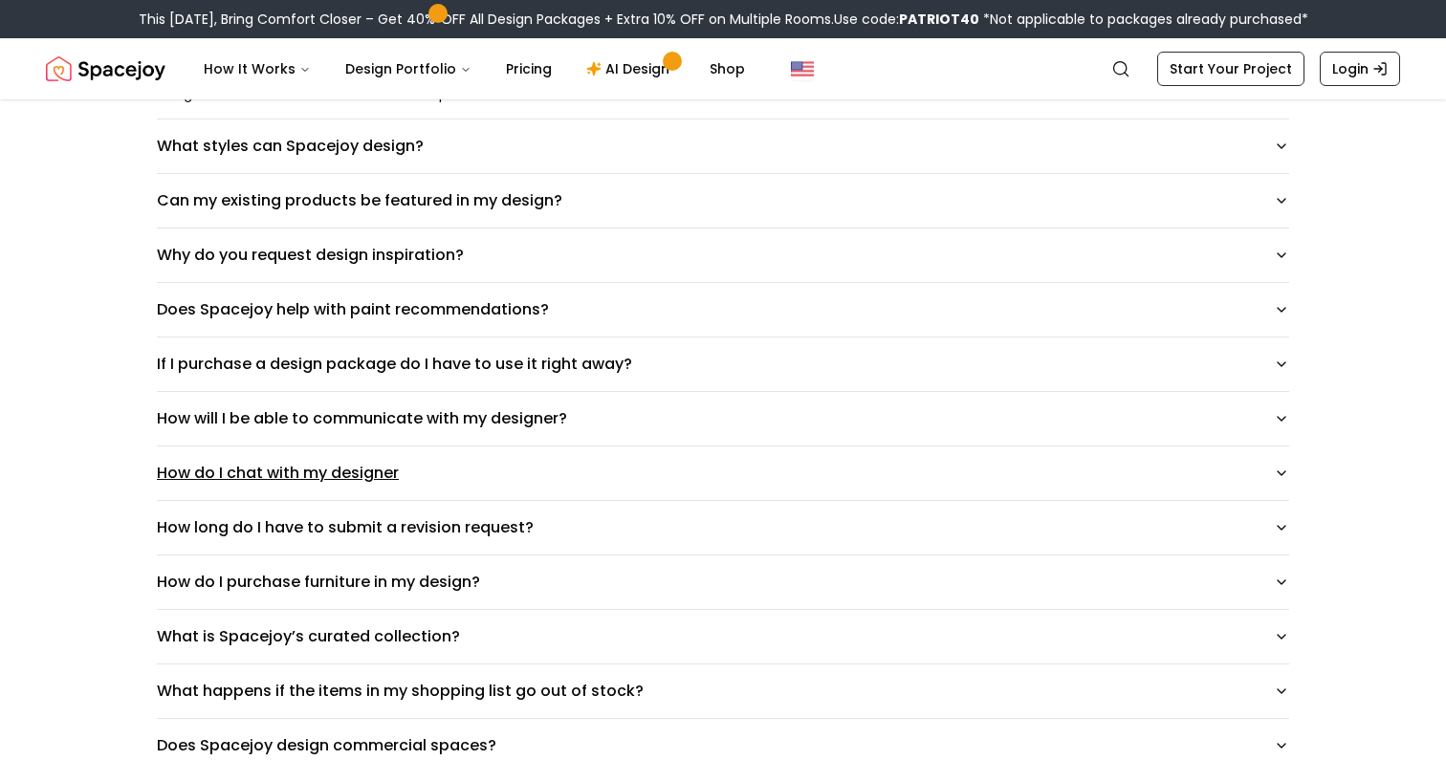
click at [692, 483] on button "How do I chat with my designer" at bounding box center [723, 474] width 1132 height 54
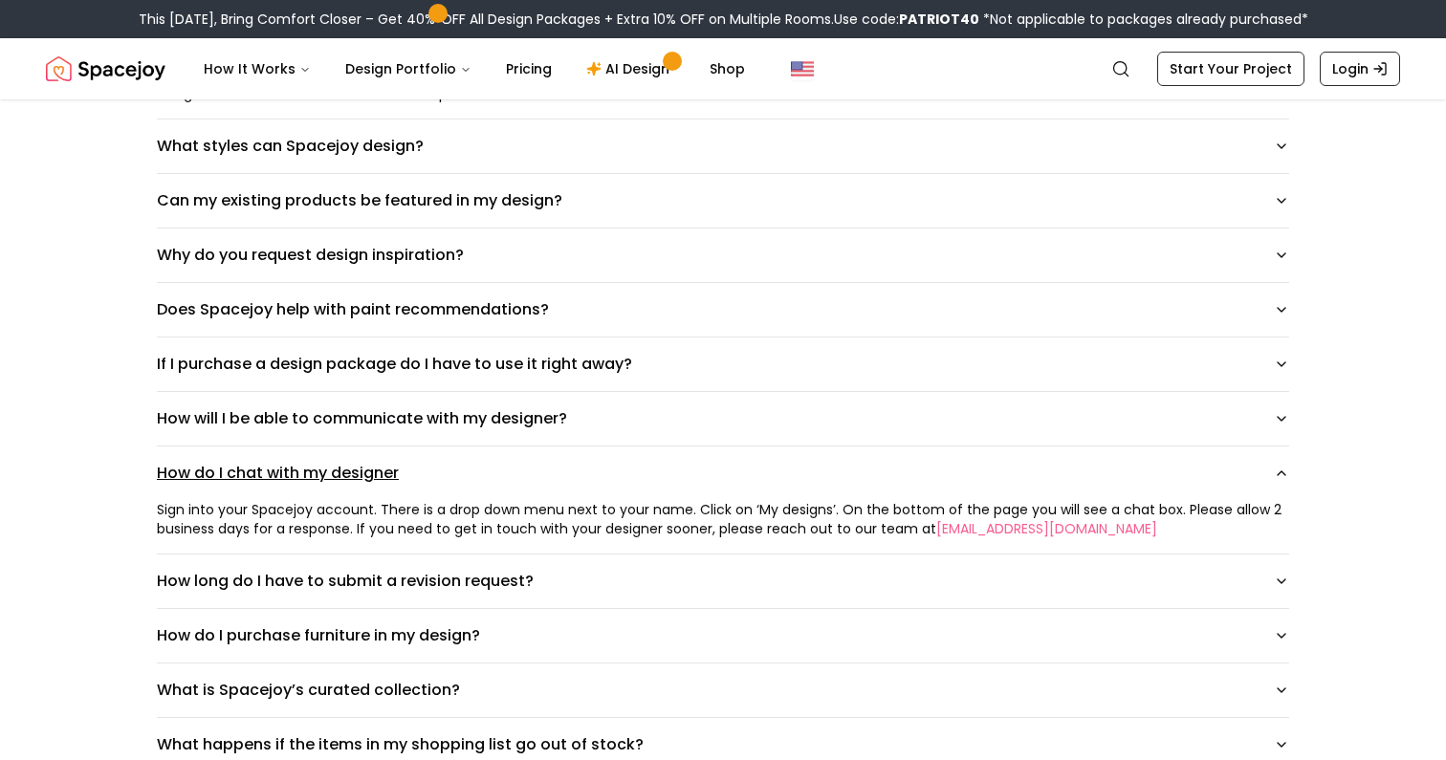
click at [692, 483] on button "How do I chat with my designer" at bounding box center [723, 474] width 1132 height 54
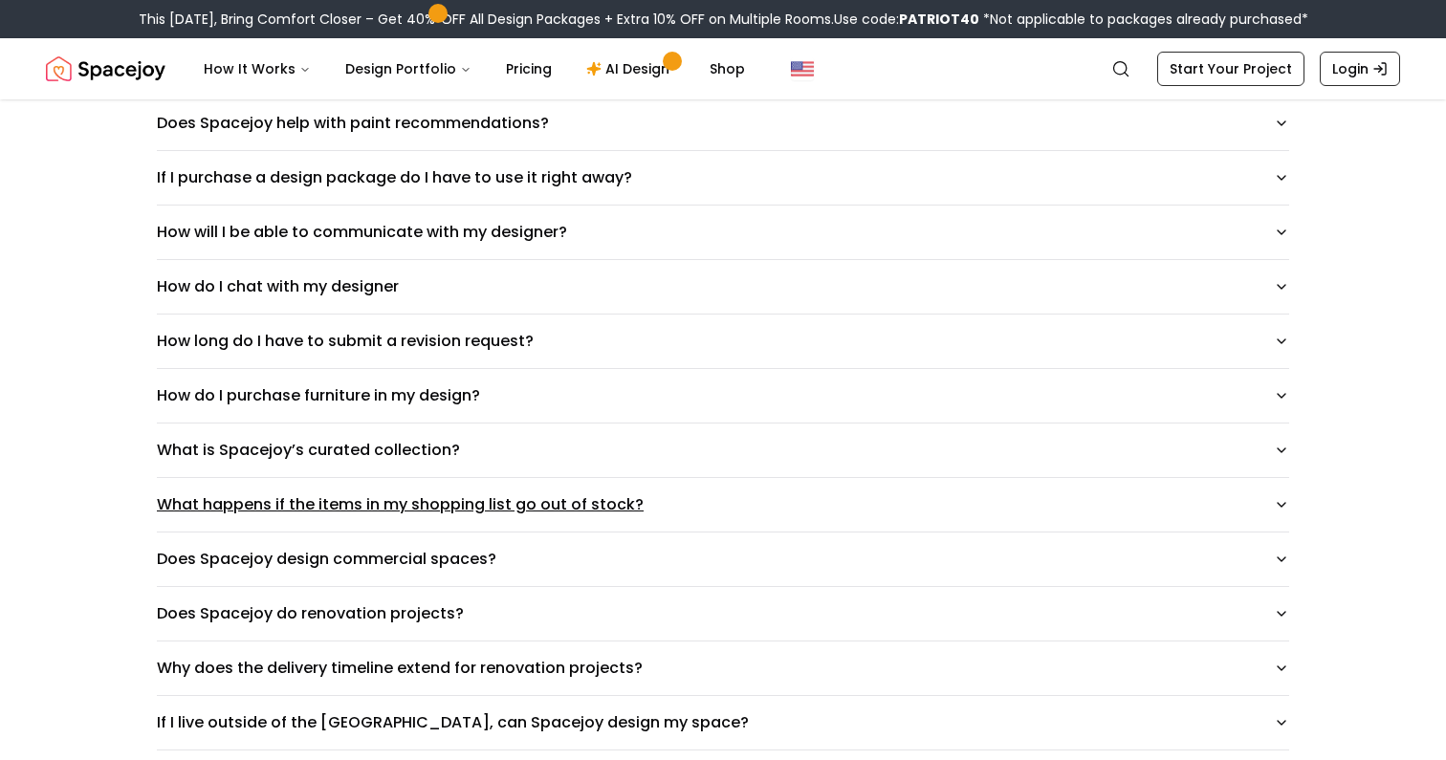
scroll to position [1040, 0]
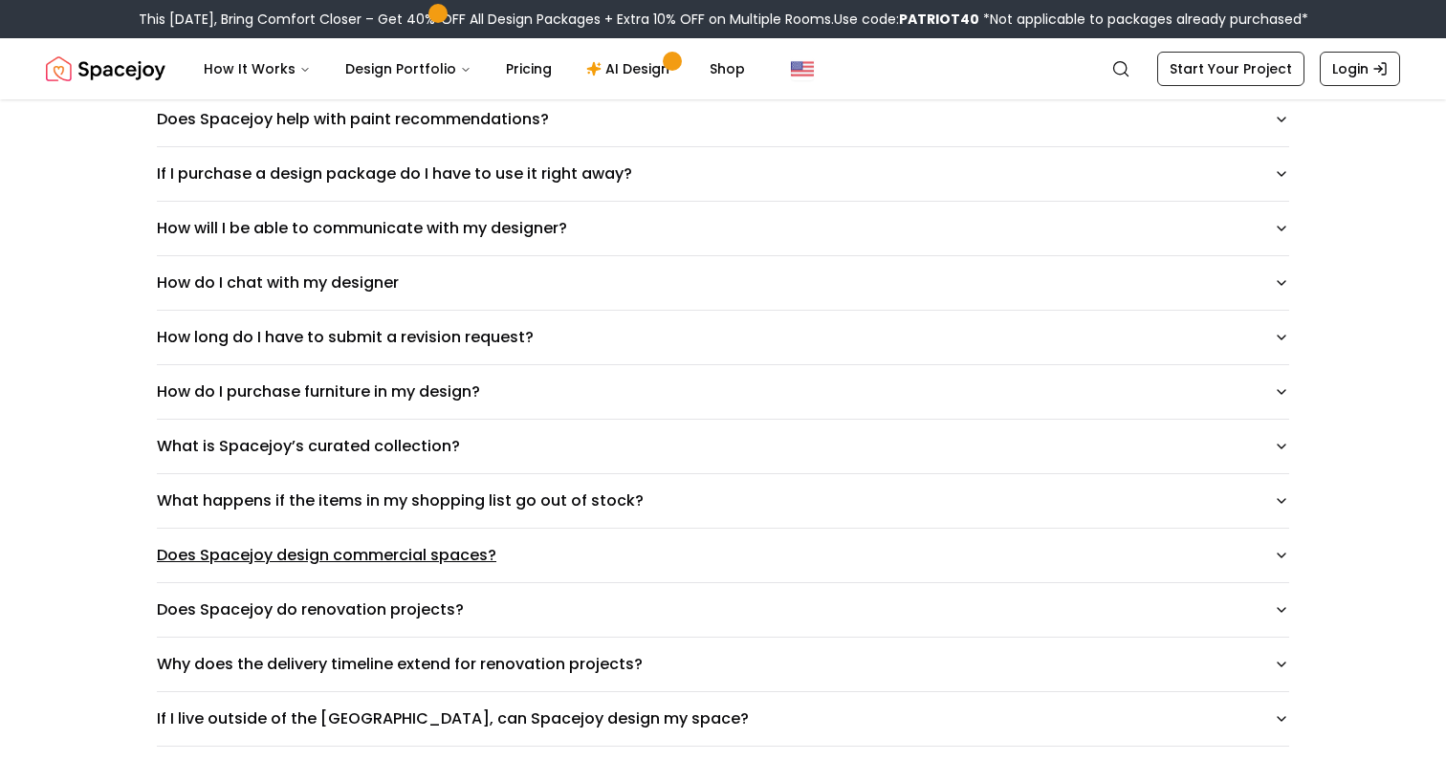
click at [732, 558] on button "Does Spacejoy design commercial spaces?" at bounding box center [723, 556] width 1132 height 54
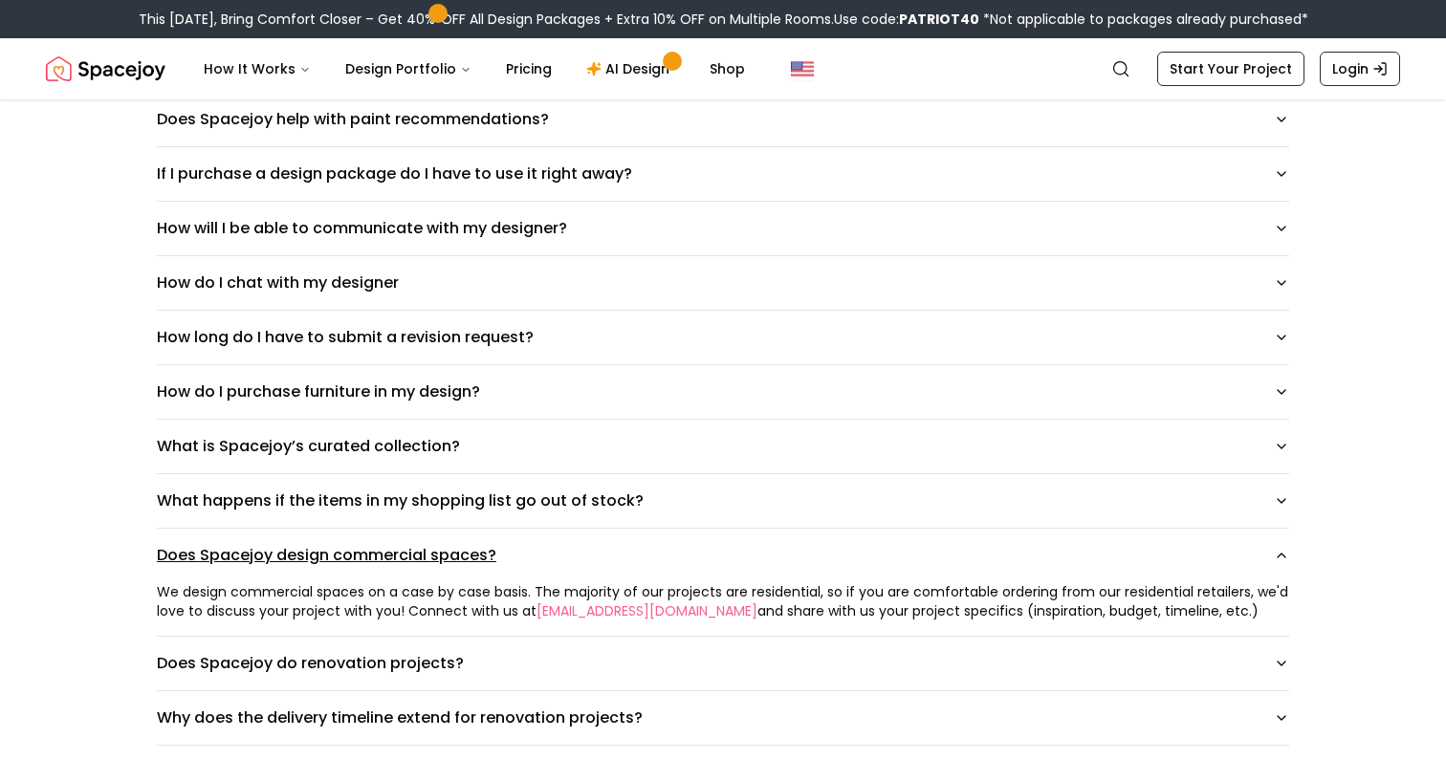
click at [733, 554] on button "Does Spacejoy design commercial spaces?" at bounding box center [723, 556] width 1132 height 54
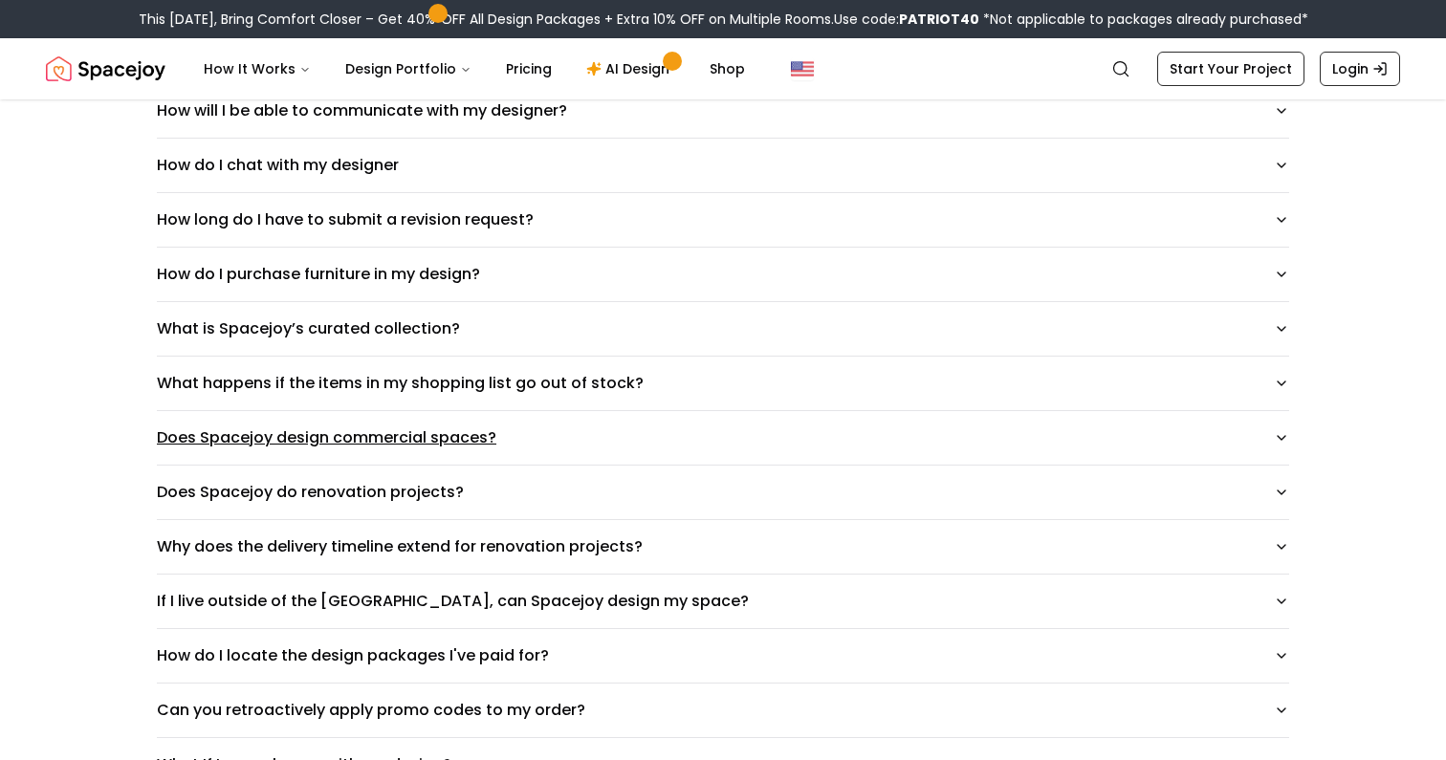
scroll to position [1162, 0]
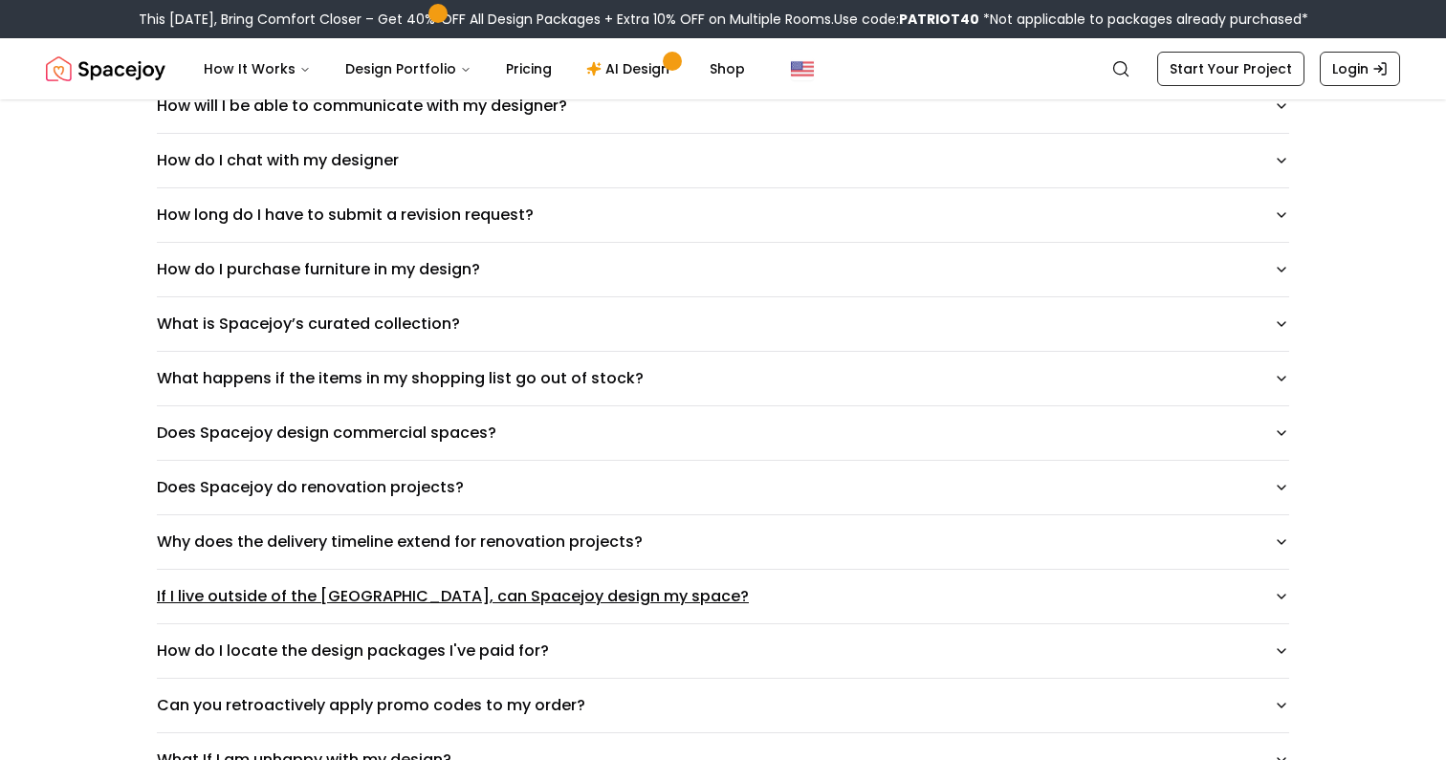
click at [675, 599] on button "If I live outside of the [GEOGRAPHIC_DATA], can Spacejoy design my space?" at bounding box center [723, 597] width 1132 height 54
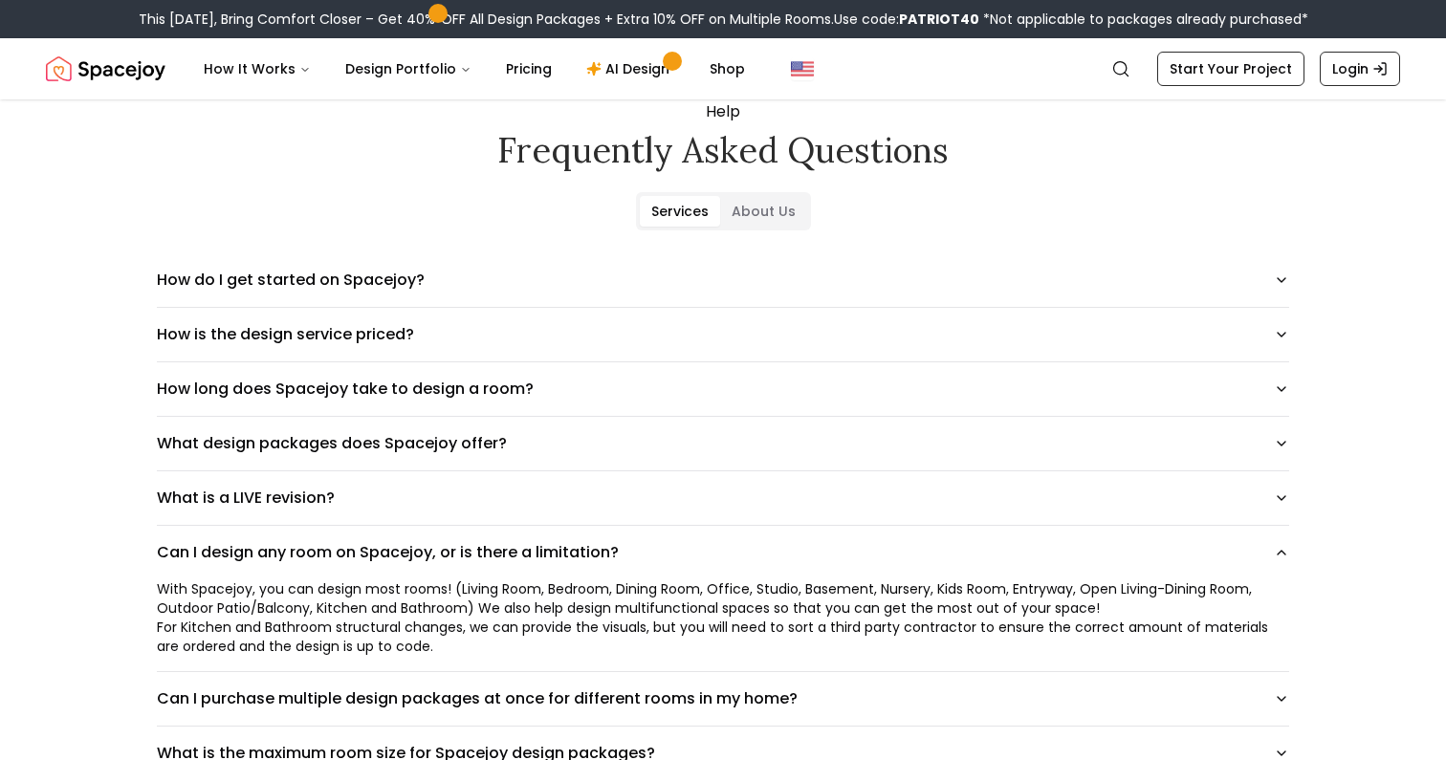
scroll to position [17, 0]
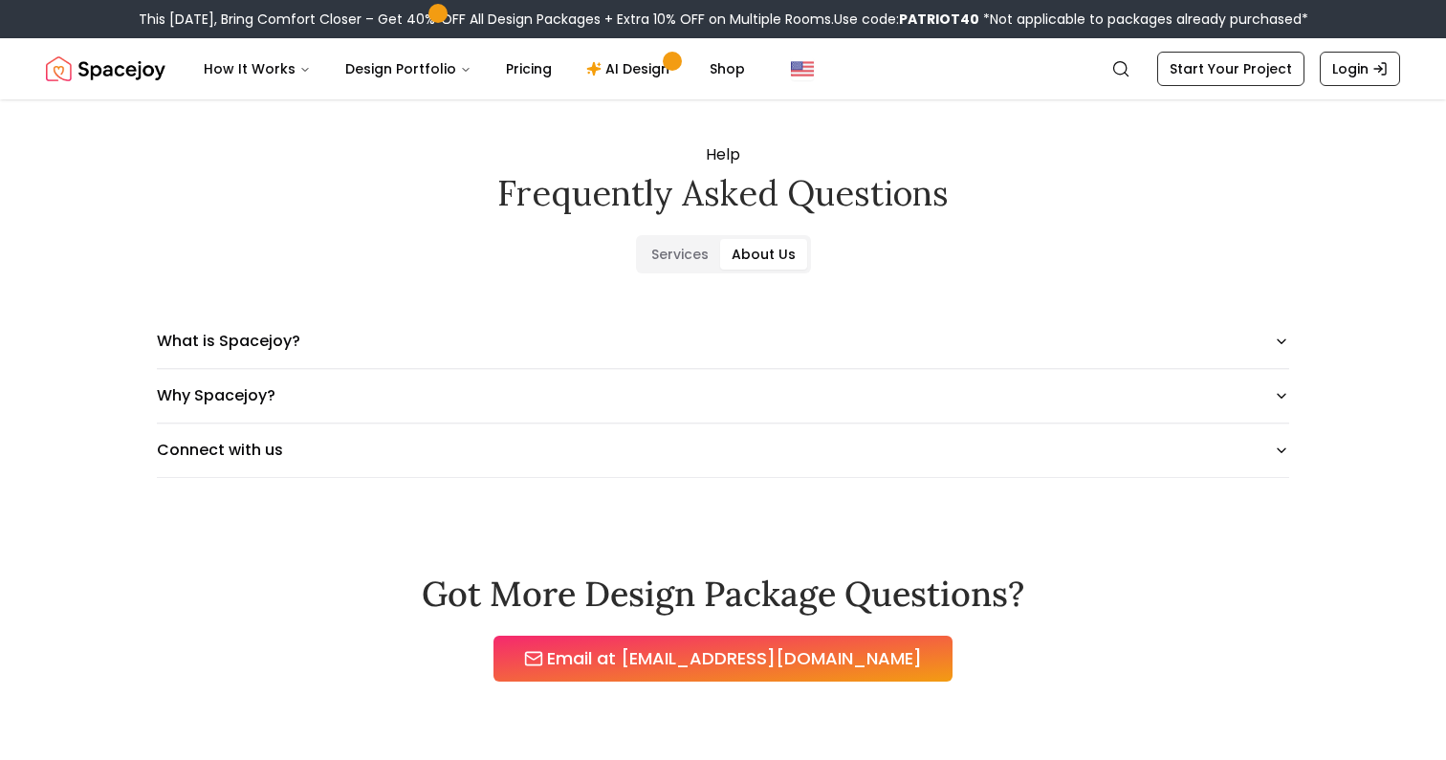
click at [769, 244] on Us "About Us" at bounding box center [763, 254] width 87 height 31
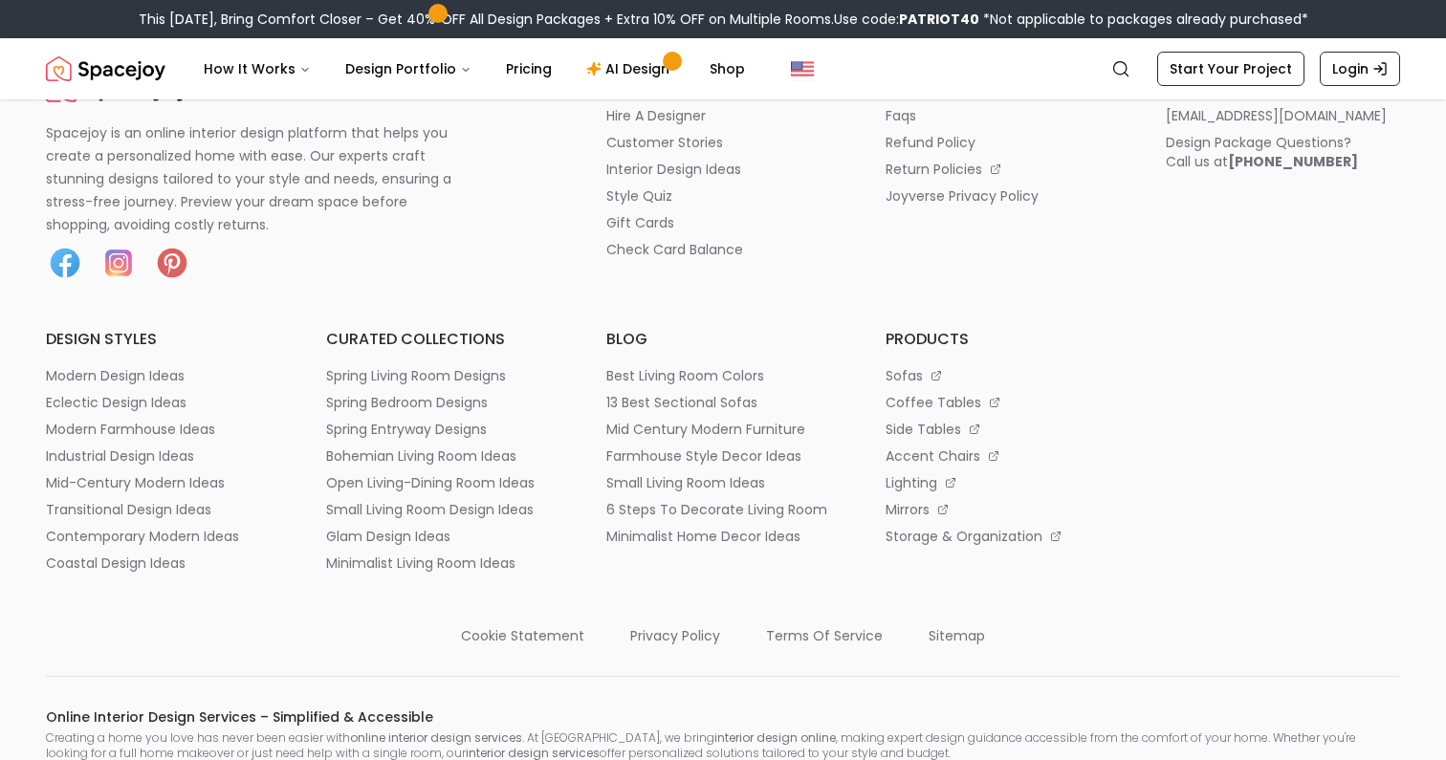
scroll to position [850, 0]
